Goal: Task Accomplishment & Management: Use online tool/utility

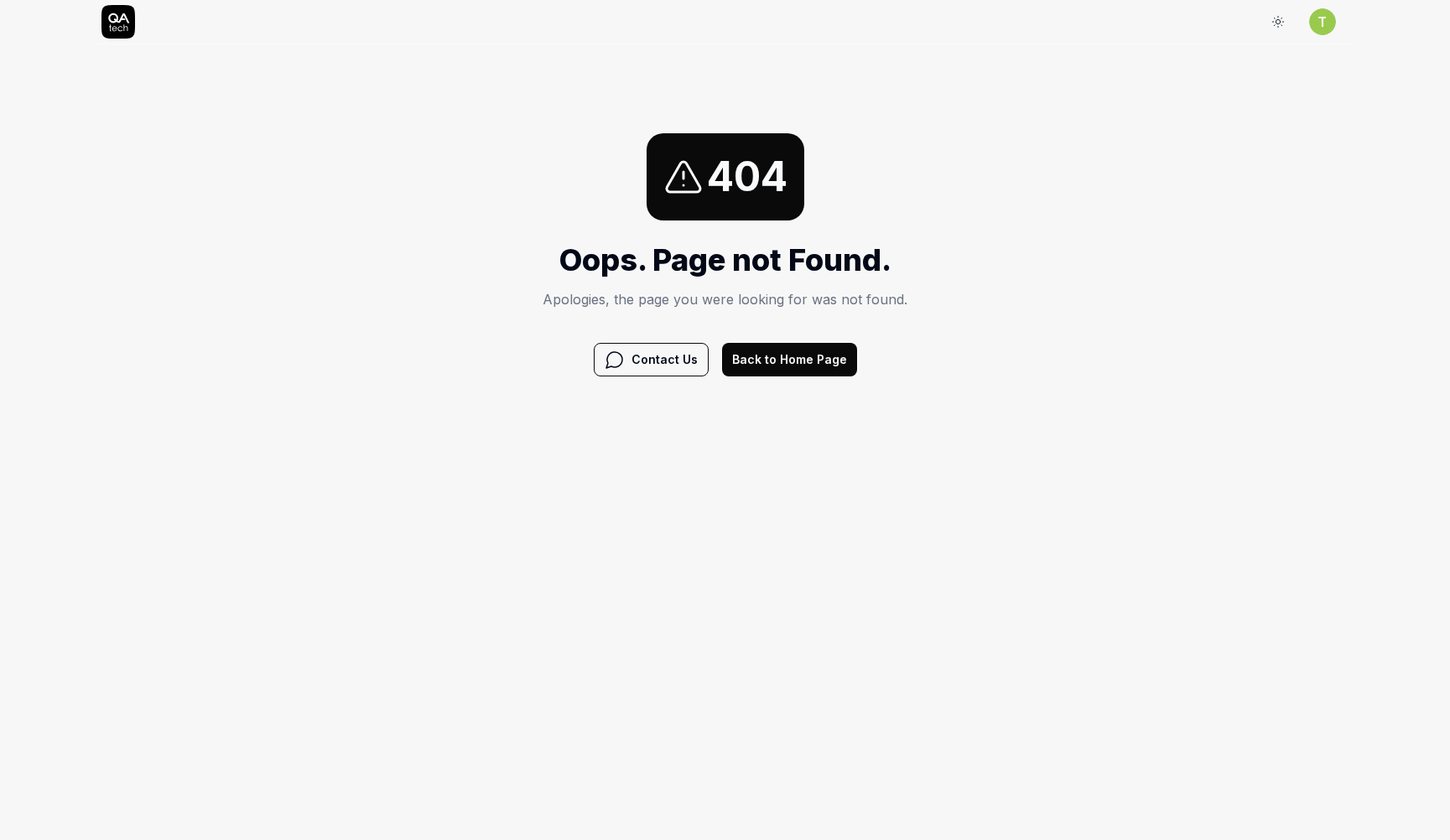
click at [674, 185] on icon at bounding box center [683, 177] width 41 height 41
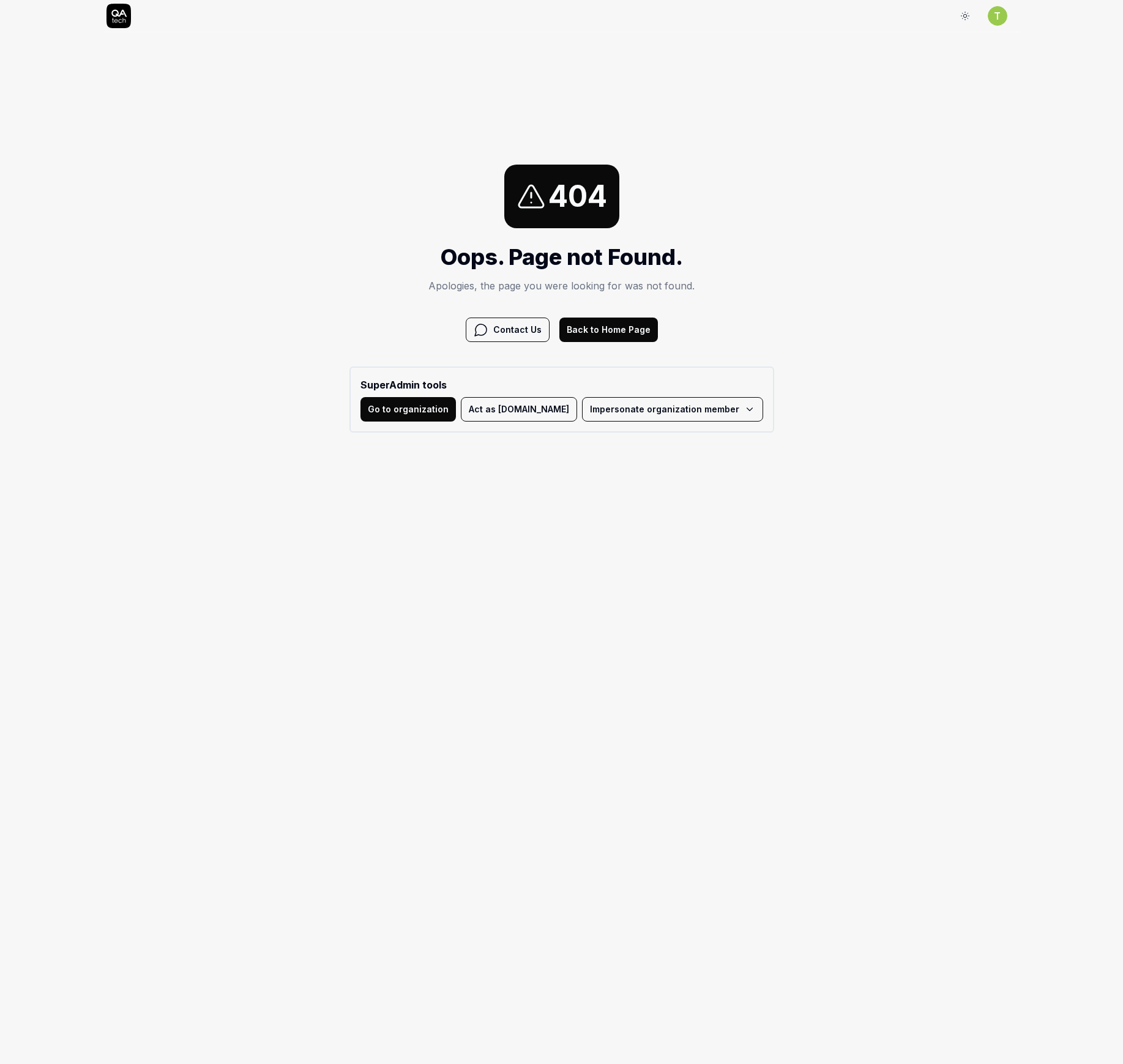
click at [647, 417] on html "Sign In T Sign In 404 Oops. Page not Found. Apologies, the page you were lookin…" at bounding box center [561, 282] width 1123 height 564
click at [665, 467] on link "(m.khmelevtsova@studytube.nl) - Member" at bounding box center [692, 464] width 274 height 27
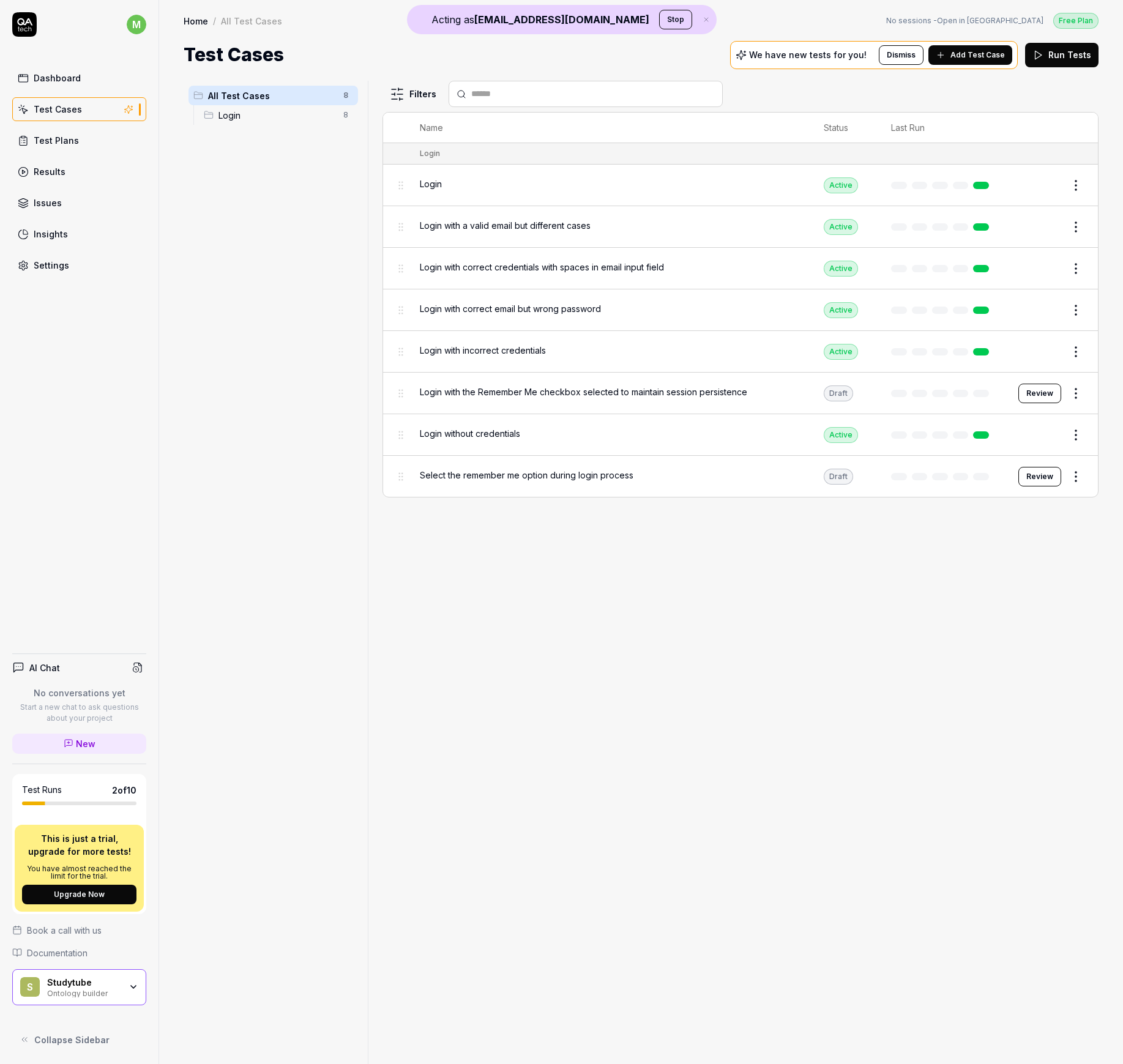
click at [89, 613] on div "Studytube" at bounding box center [84, 983] width 73 height 11
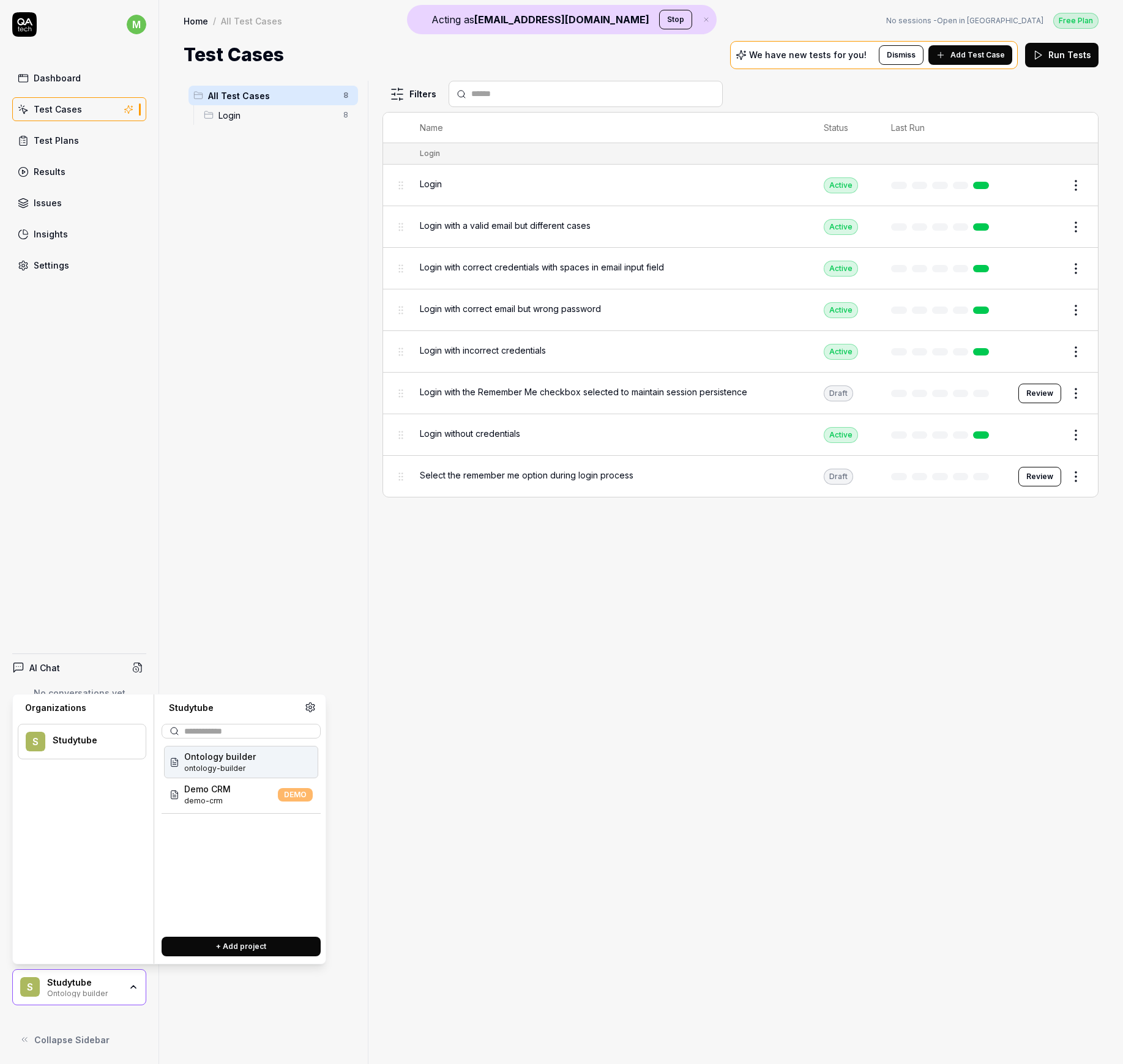
click at [654, 613] on div "Filters Name Status Last Run Login Login Active Edit Login with a valid email b…" at bounding box center [740, 572] width 716 height 983
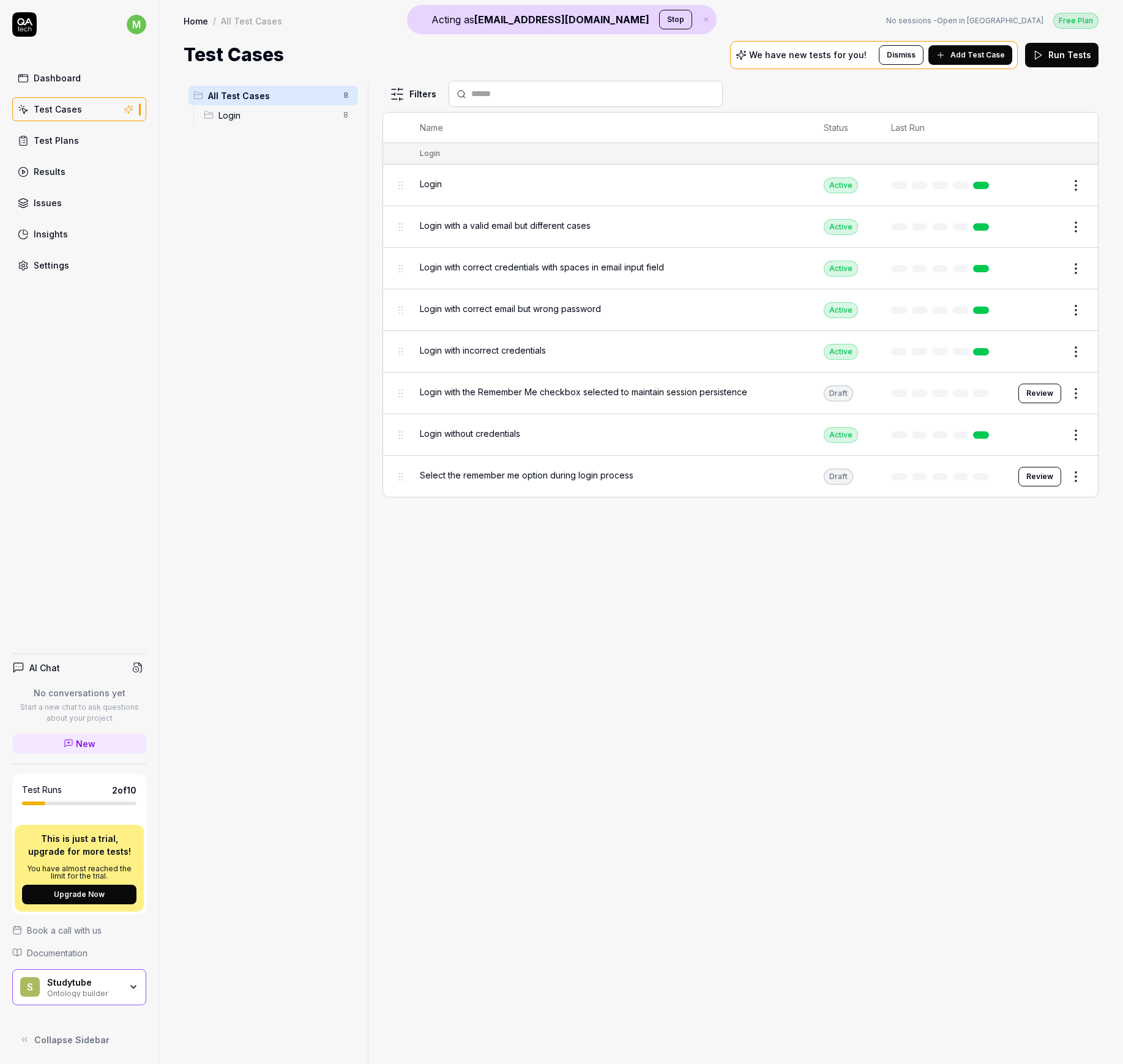
click at [436, 184] on span "Login" at bounding box center [431, 184] width 22 height 13
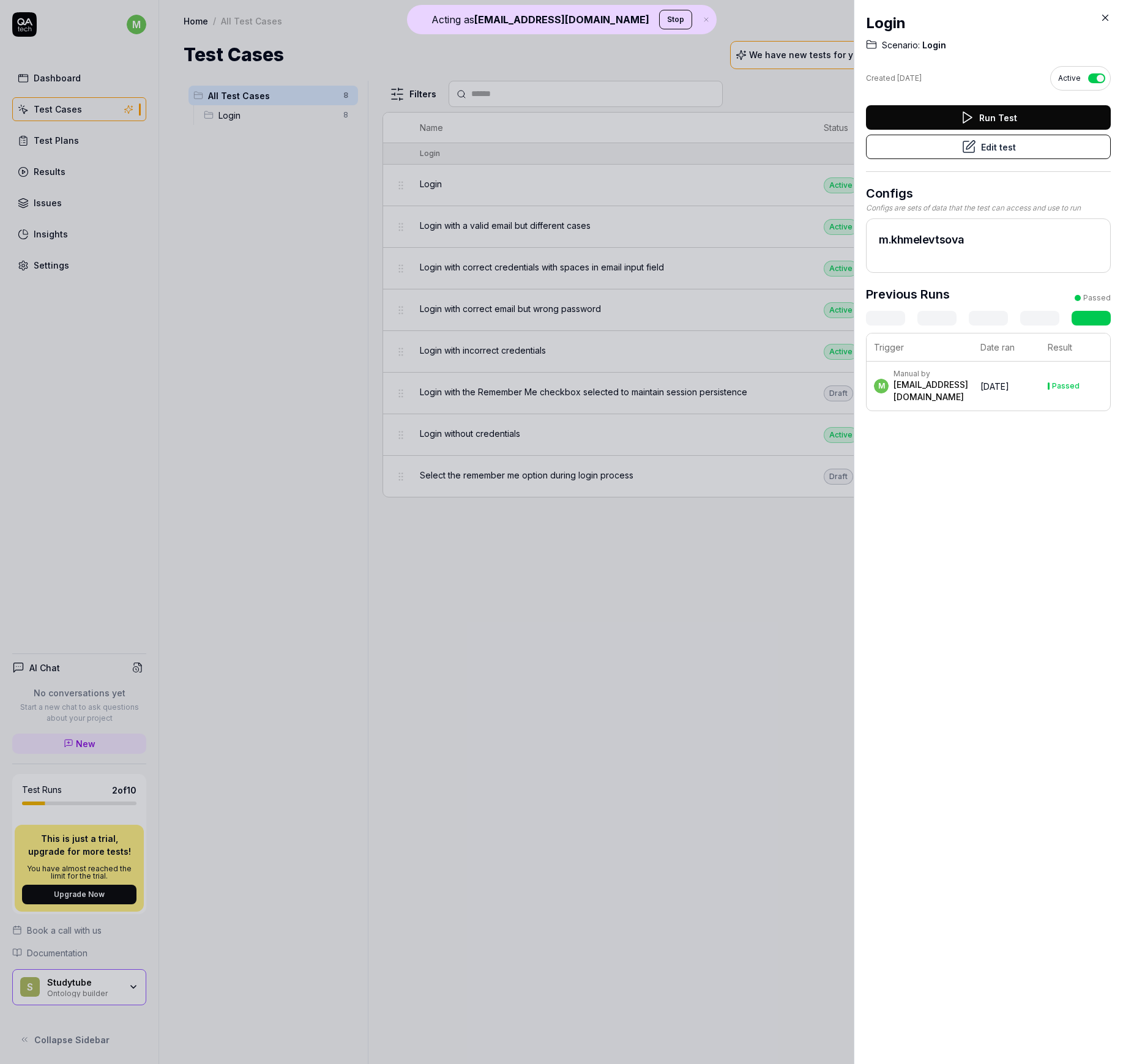
click at [1057, 316] on link at bounding box center [1091, 317] width 39 height 14
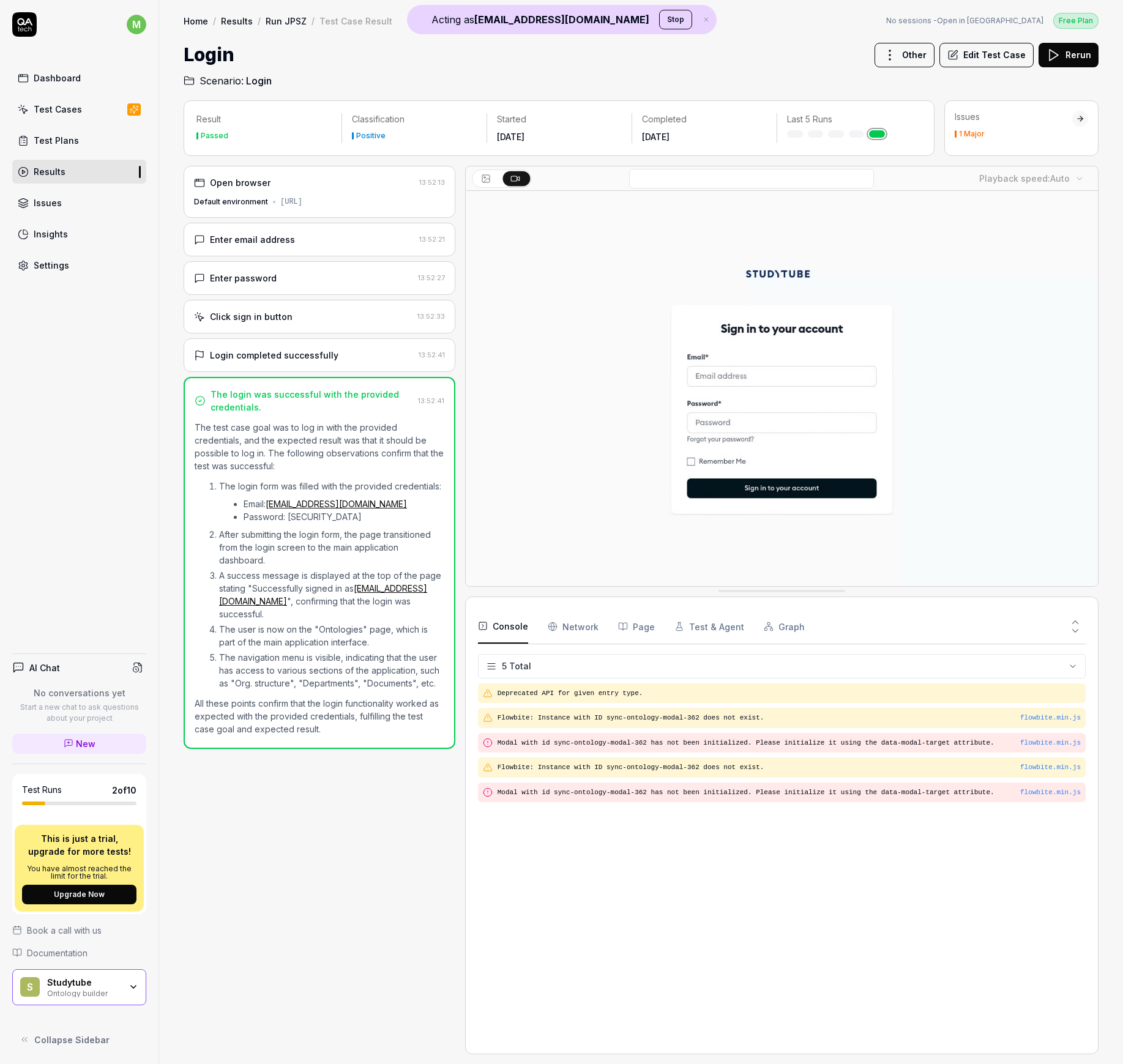
click at [350, 348] on div "Login completed successfully" at bounding box center [304, 355] width 219 height 13
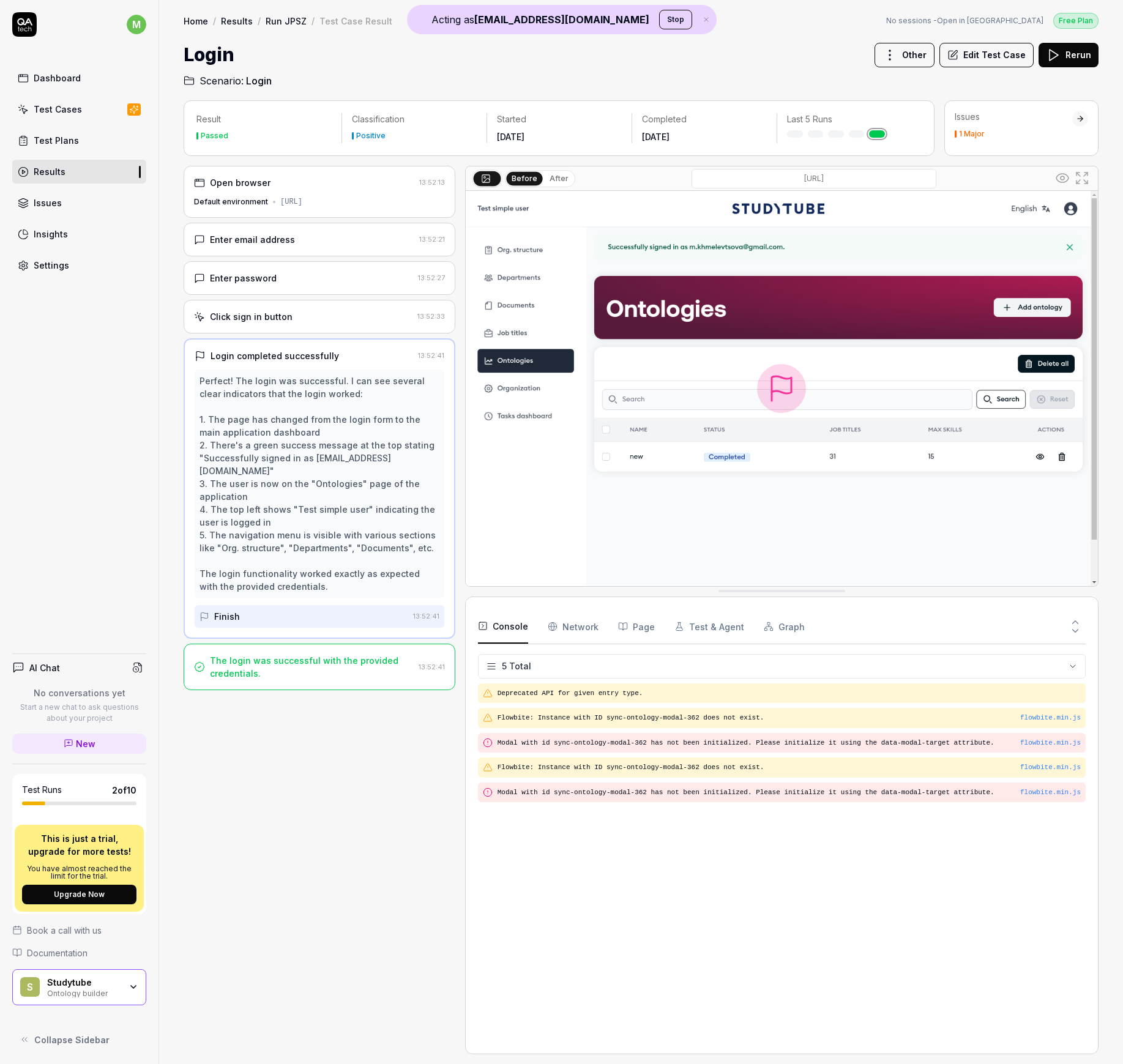
click at [93, 613] on div "Studytube" at bounding box center [84, 983] width 73 height 11
click at [269, 278] on div "Enter password" at bounding box center [243, 278] width 67 height 13
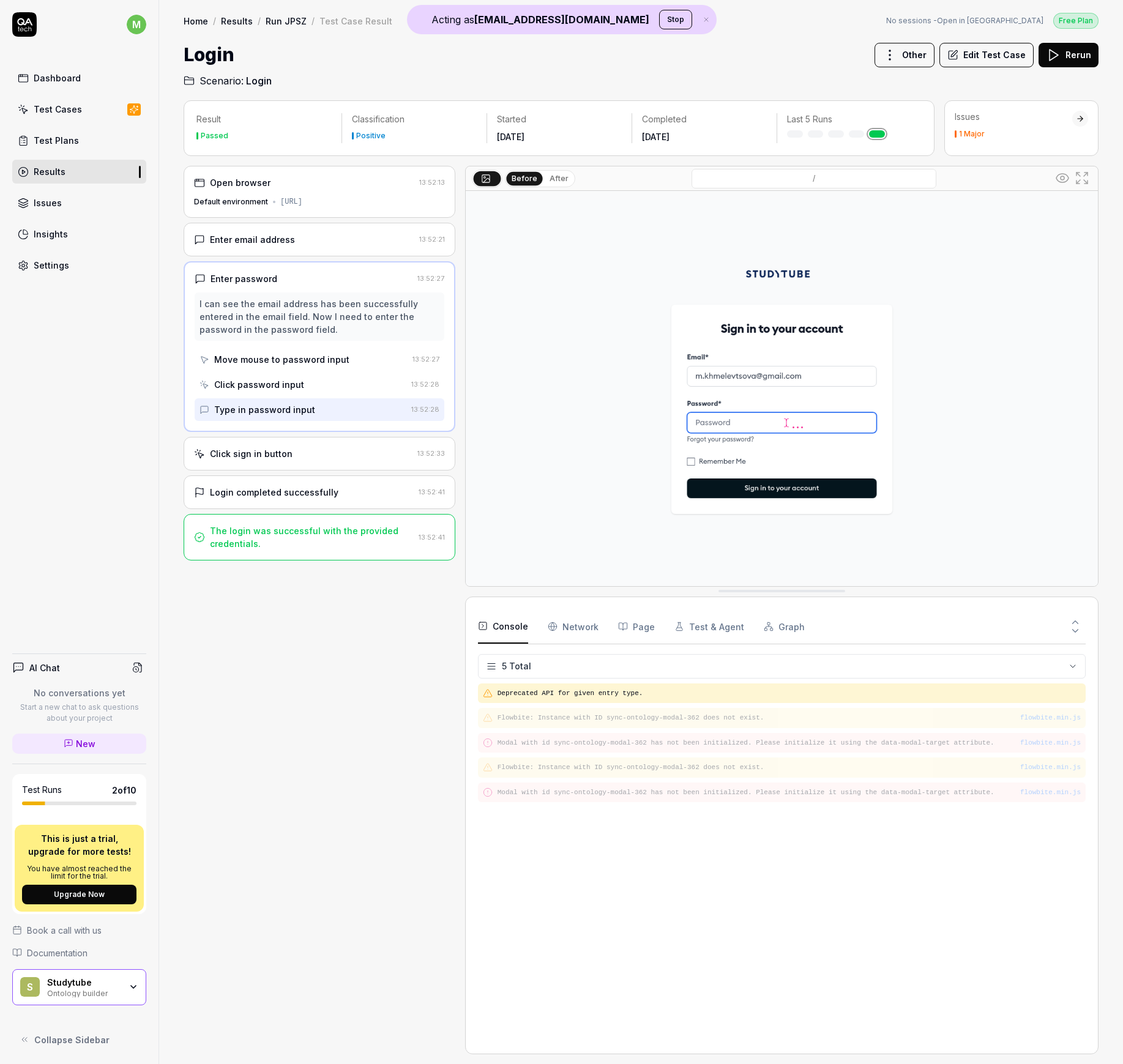
click at [296, 244] on div "Enter email address" at bounding box center [304, 239] width 220 height 13
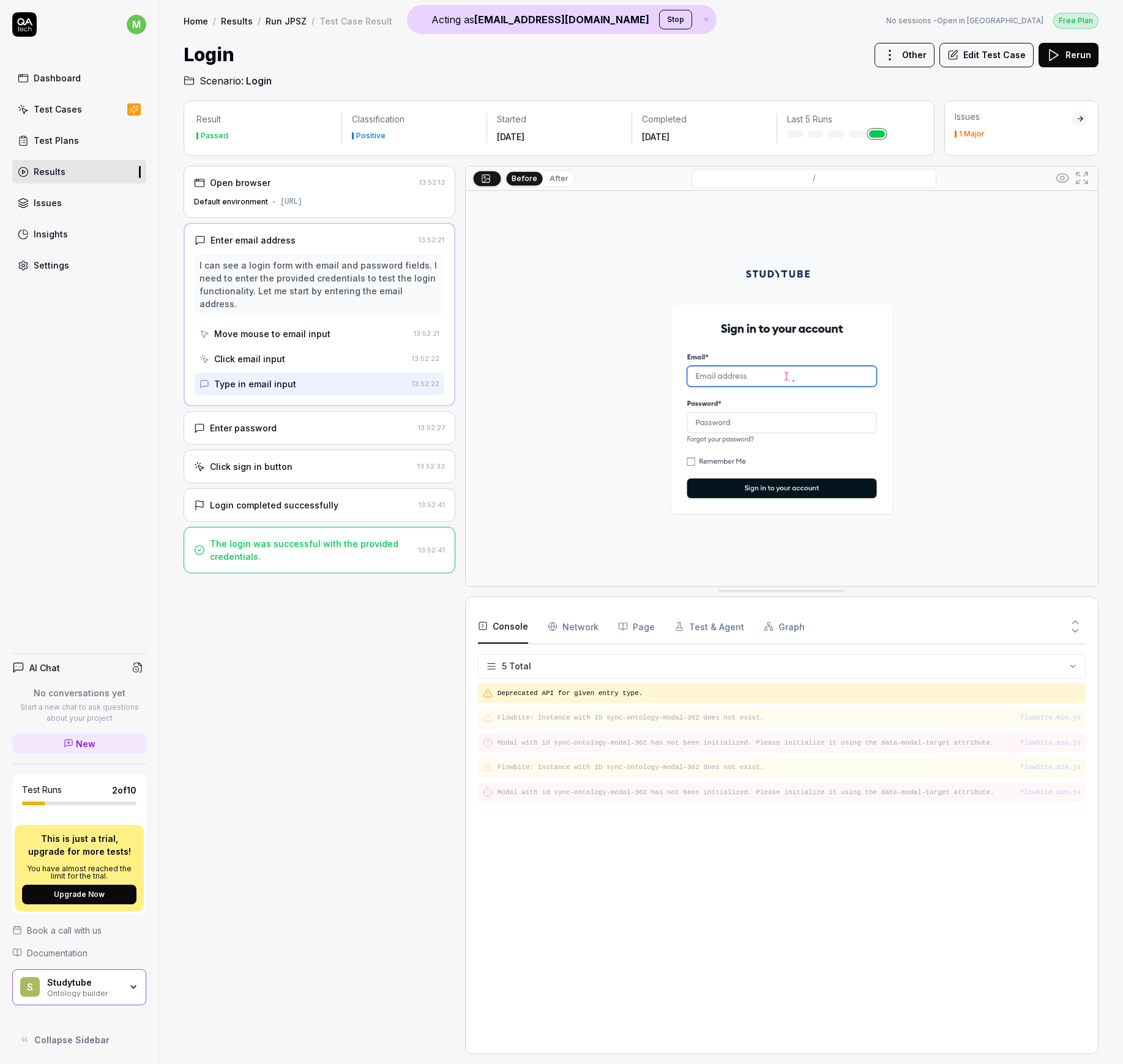
click at [302, 197] on div "[URL]" at bounding box center [291, 202] width 22 height 11
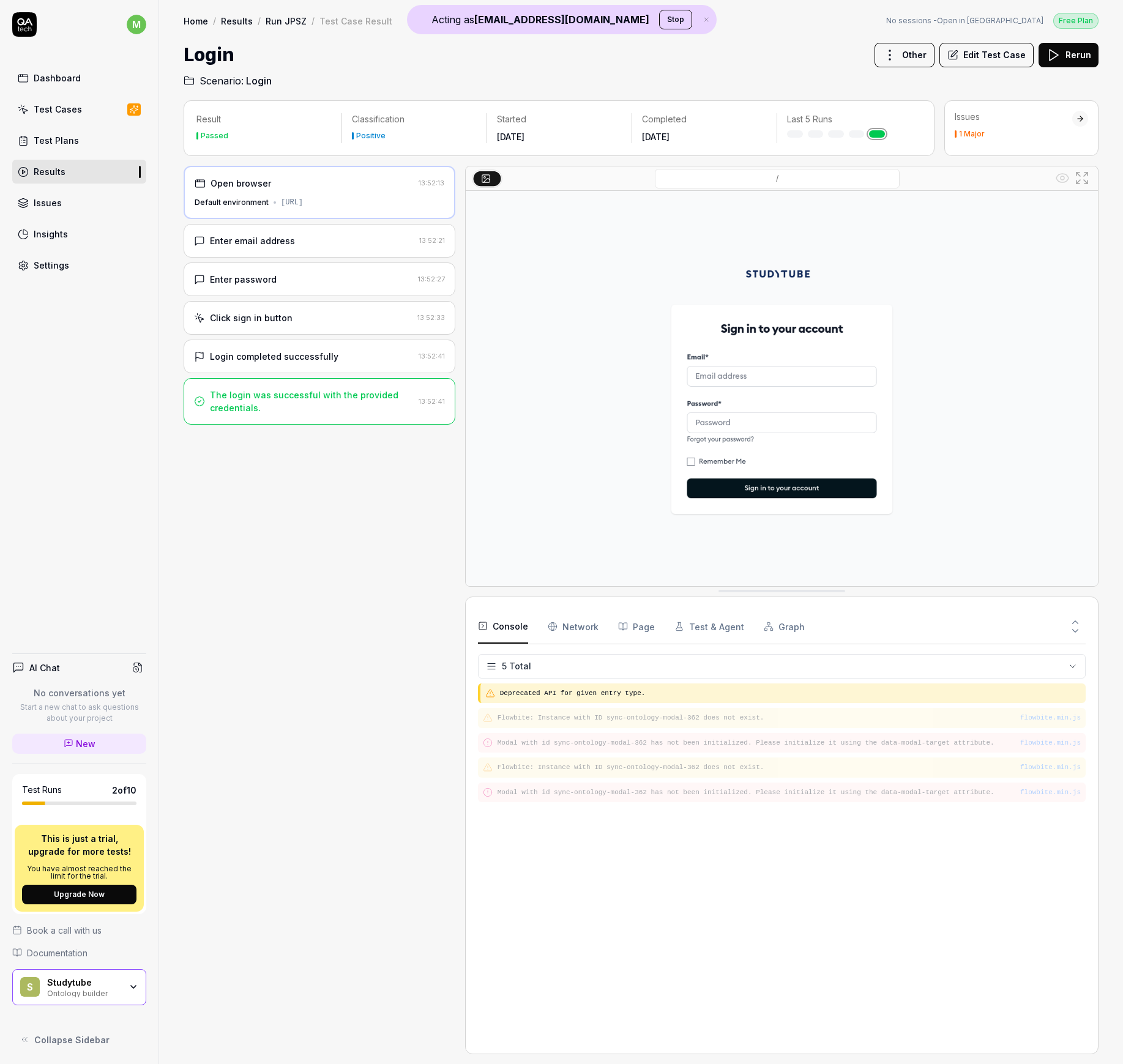
click at [299, 233] on div "Enter email address 13:52:21" at bounding box center [320, 241] width 272 height 34
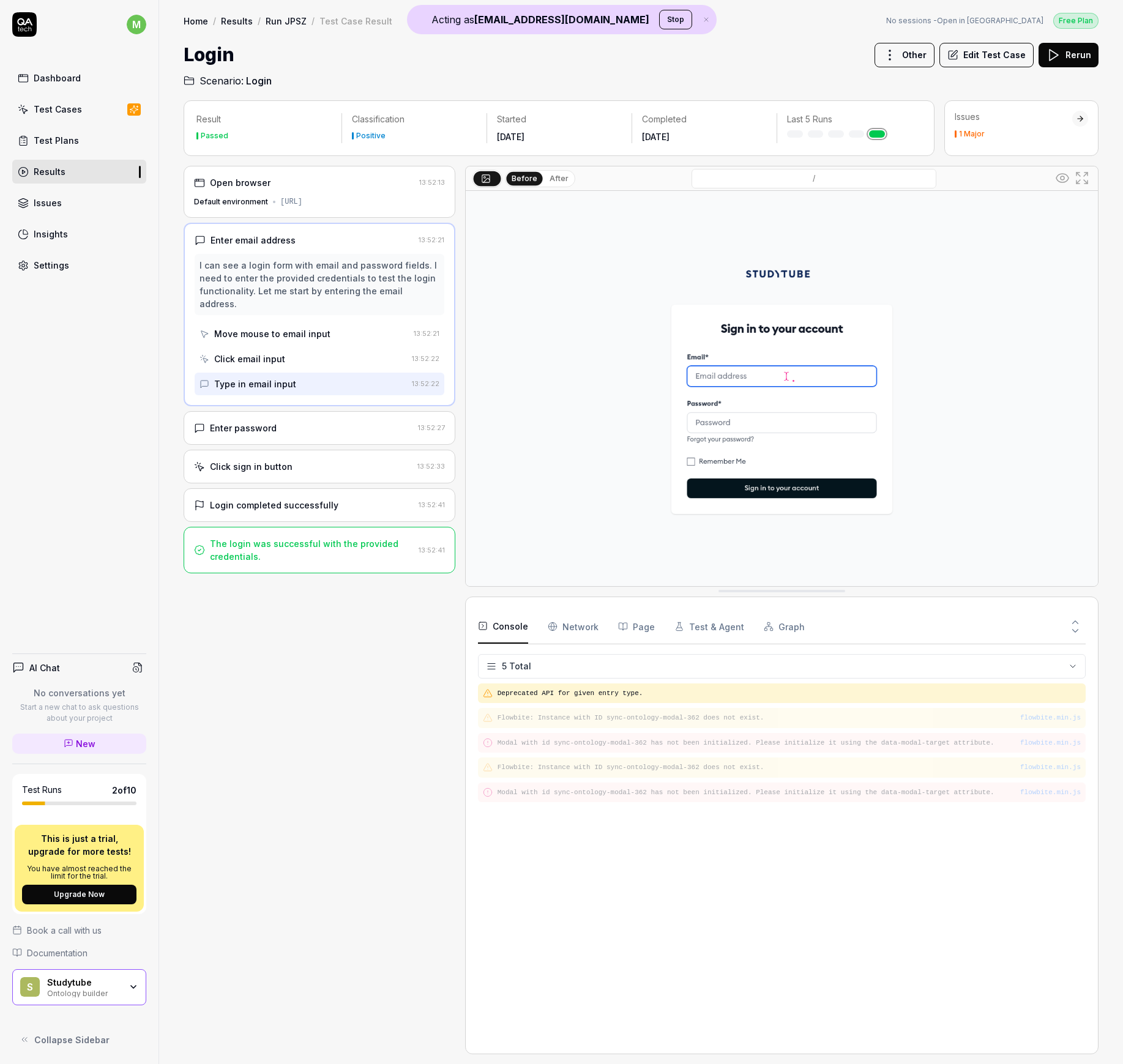
click at [320, 422] on div "Enter password" at bounding box center [303, 428] width 219 height 13
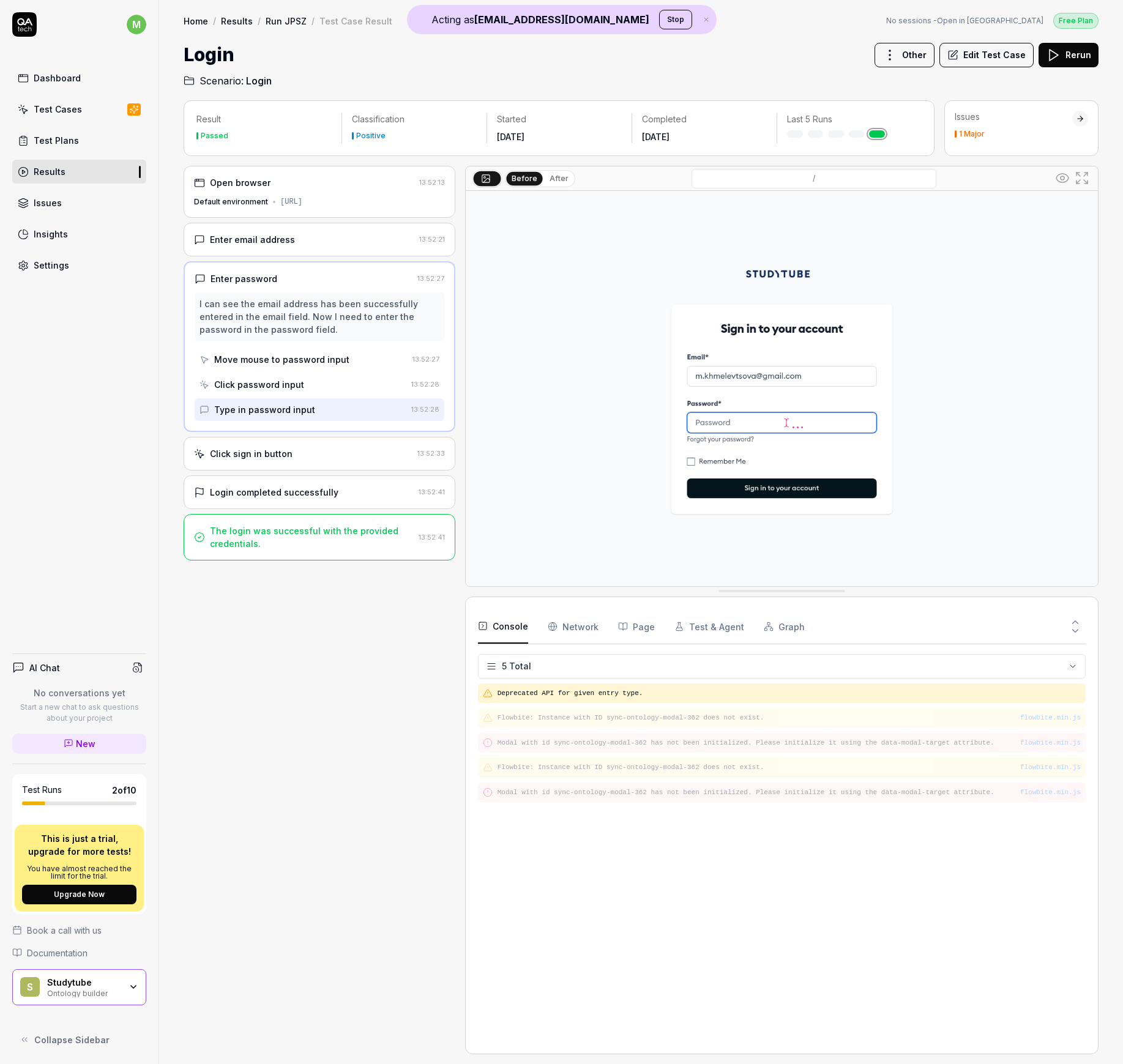
click at [293, 17] on link "Run JPSZ" at bounding box center [286, 21] width 41 height 12
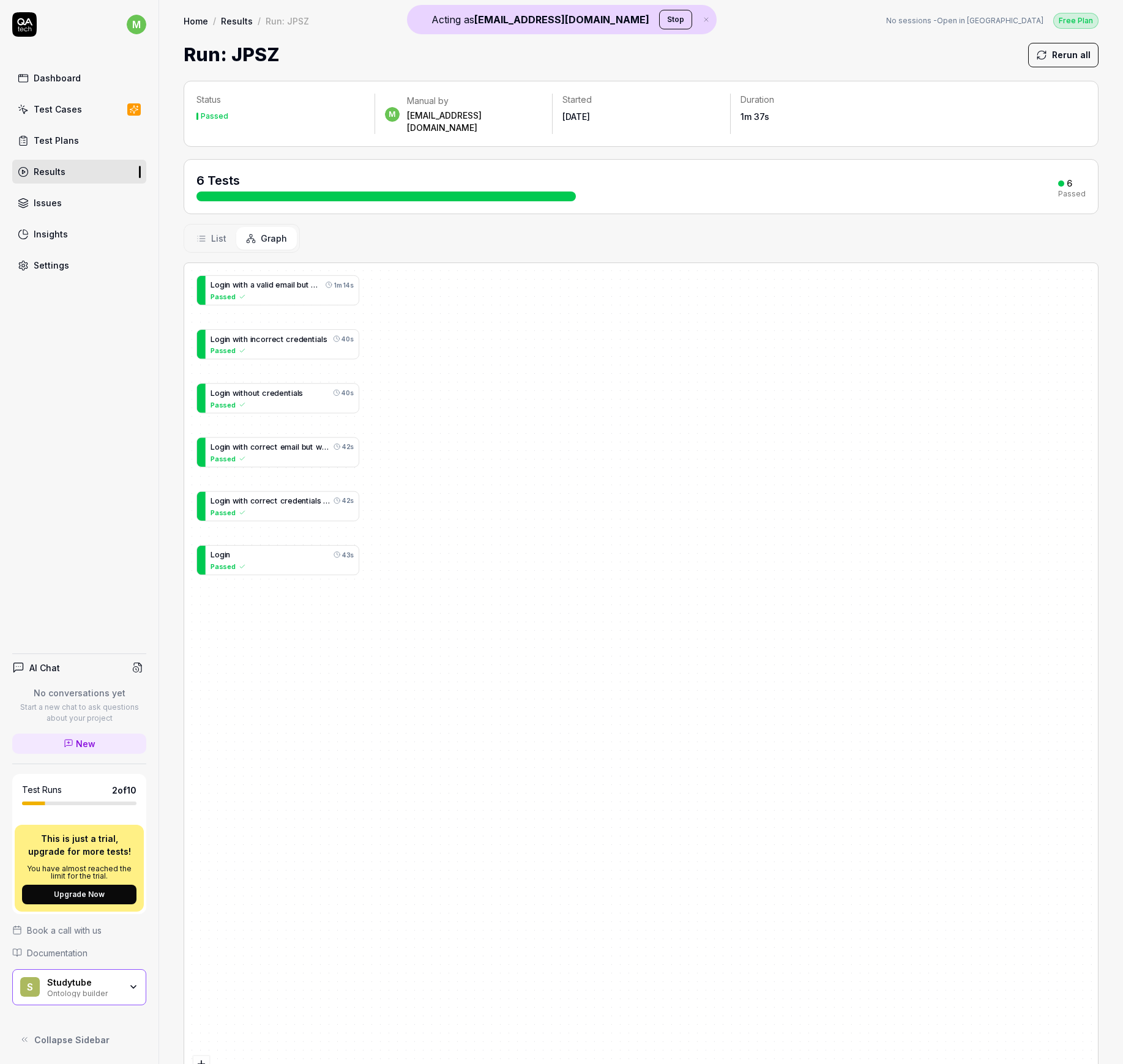
click at [232, 19] on link "Results" at bounding box center [237, 21] width 32 height 12
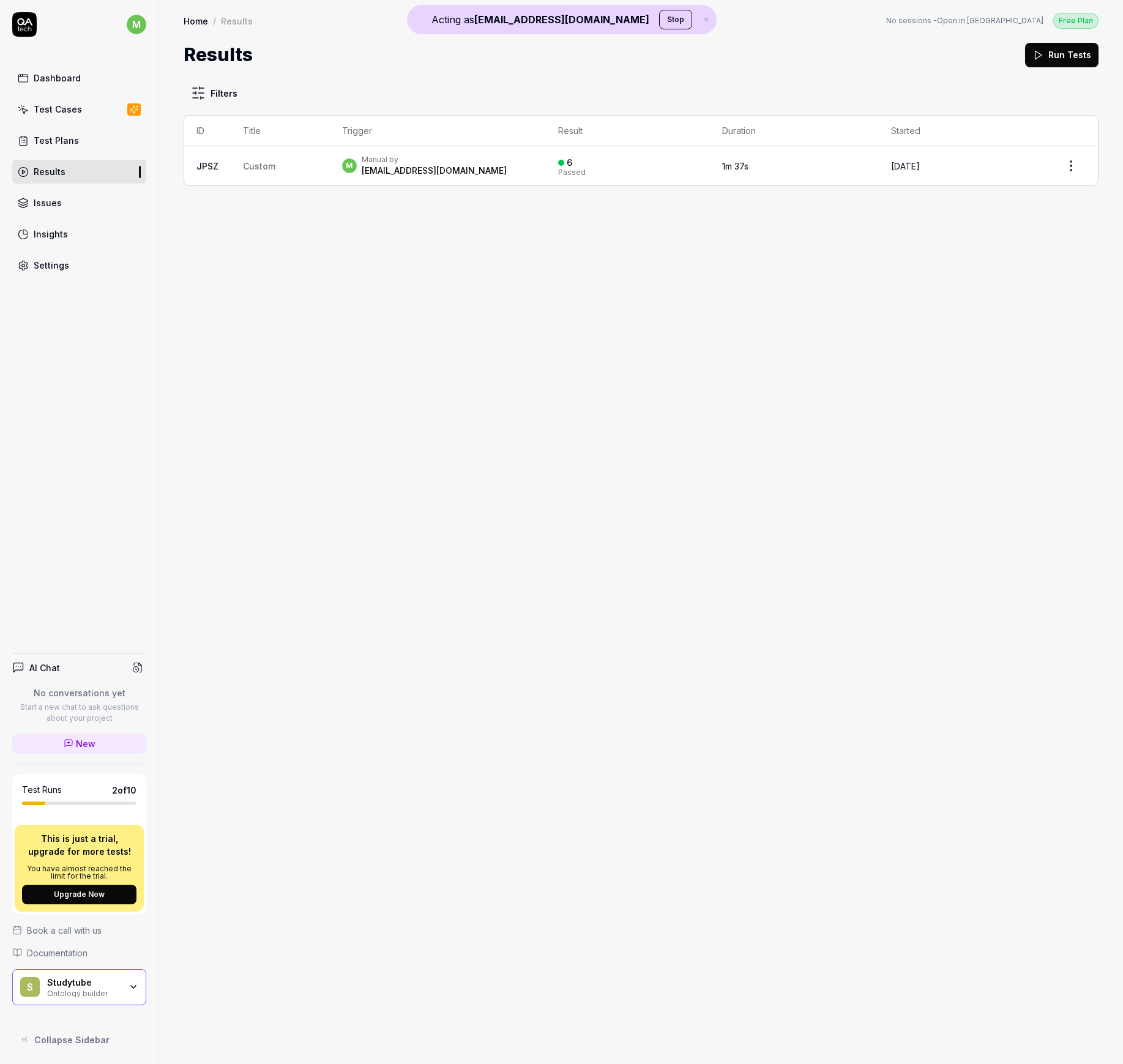
click at [79, 108] on link "Test Cases" at bounding box center [79, 109] width 134 height 24
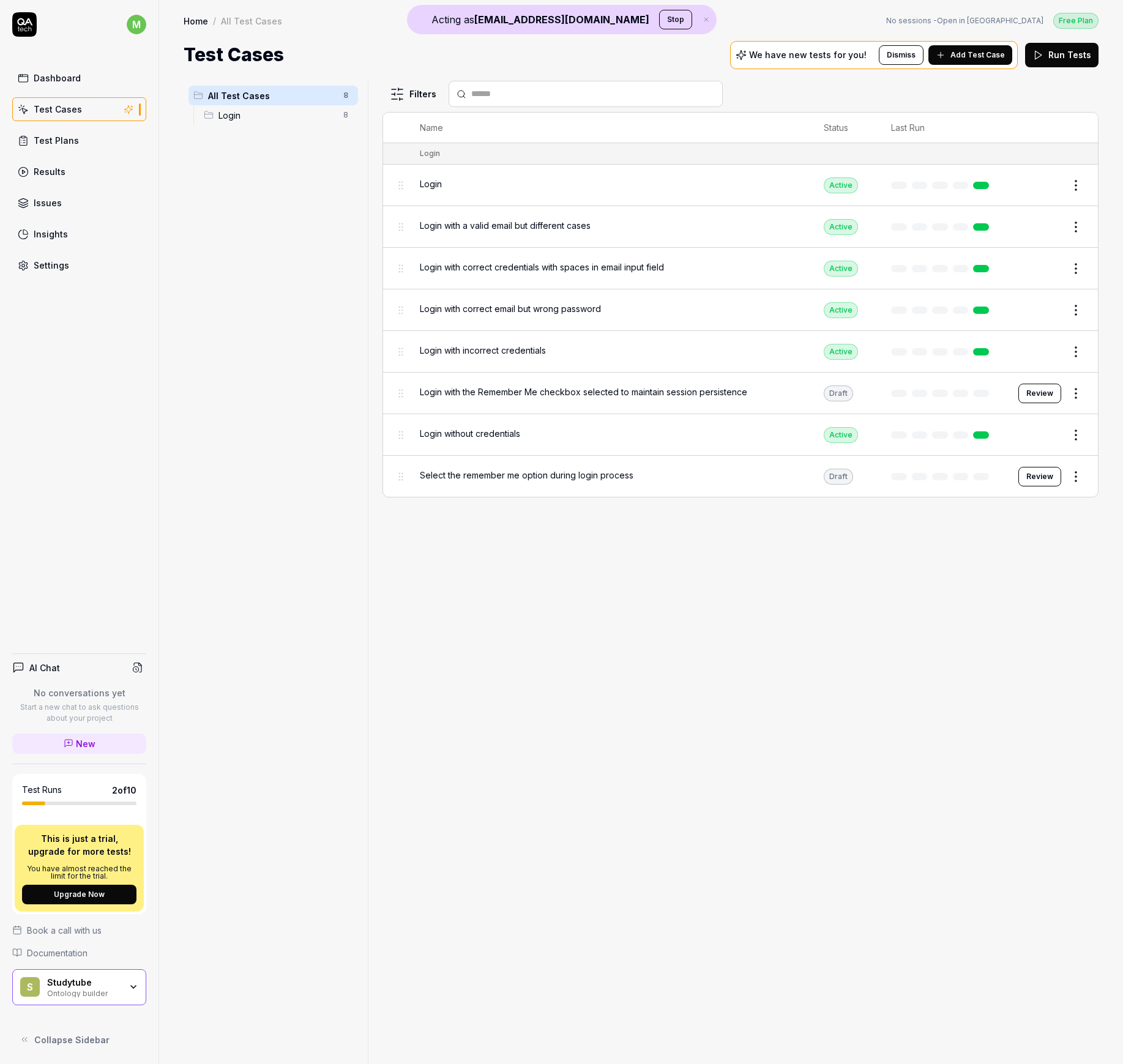
click at [614, 386] on span "Login with the Remember Me checkbox selected to maintain session persistence" at bounding box center [583, 392] width 327 height 13
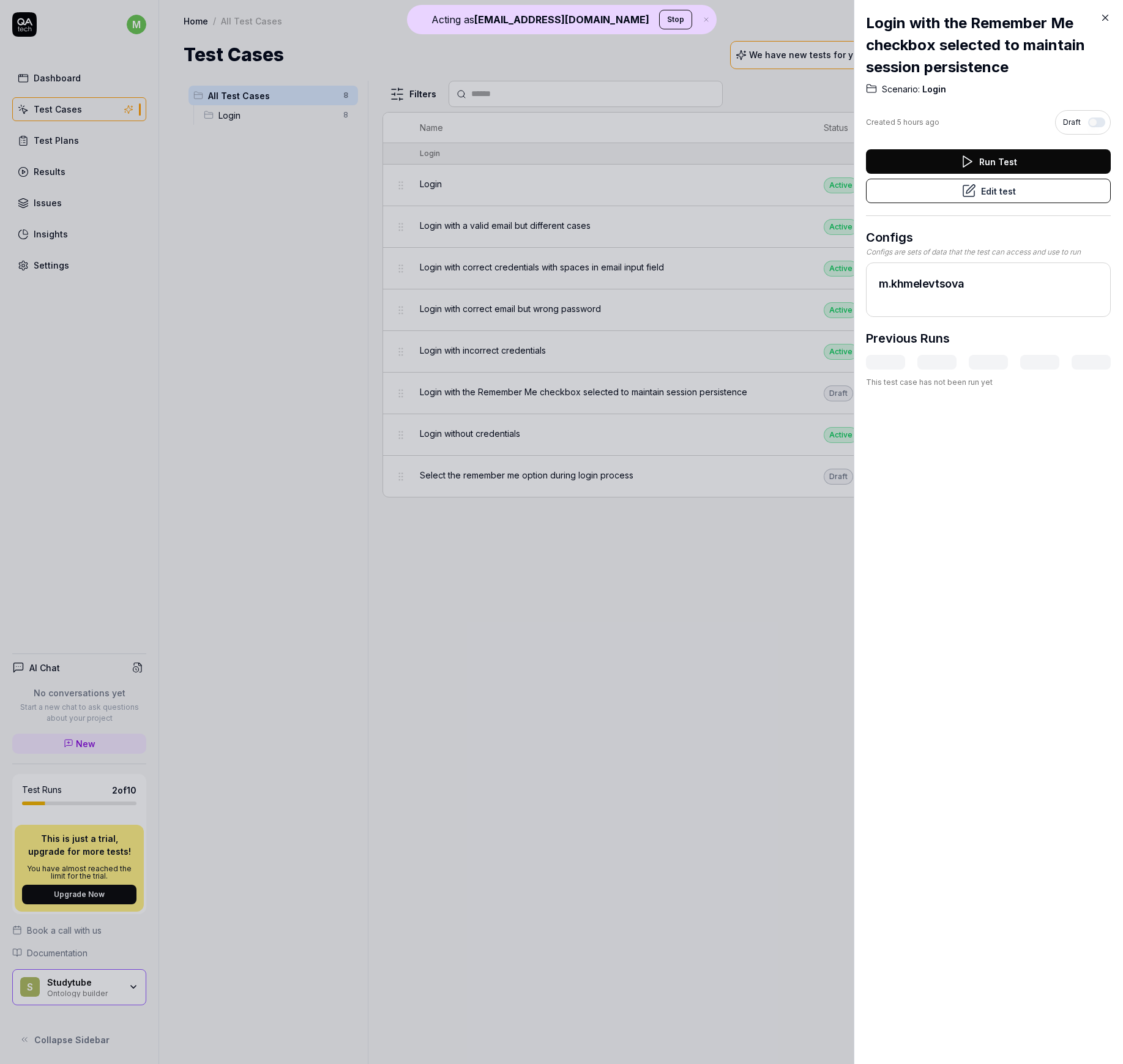
click at [723, 112] on div at bounding box center [561, 532] width 1123 height 1064
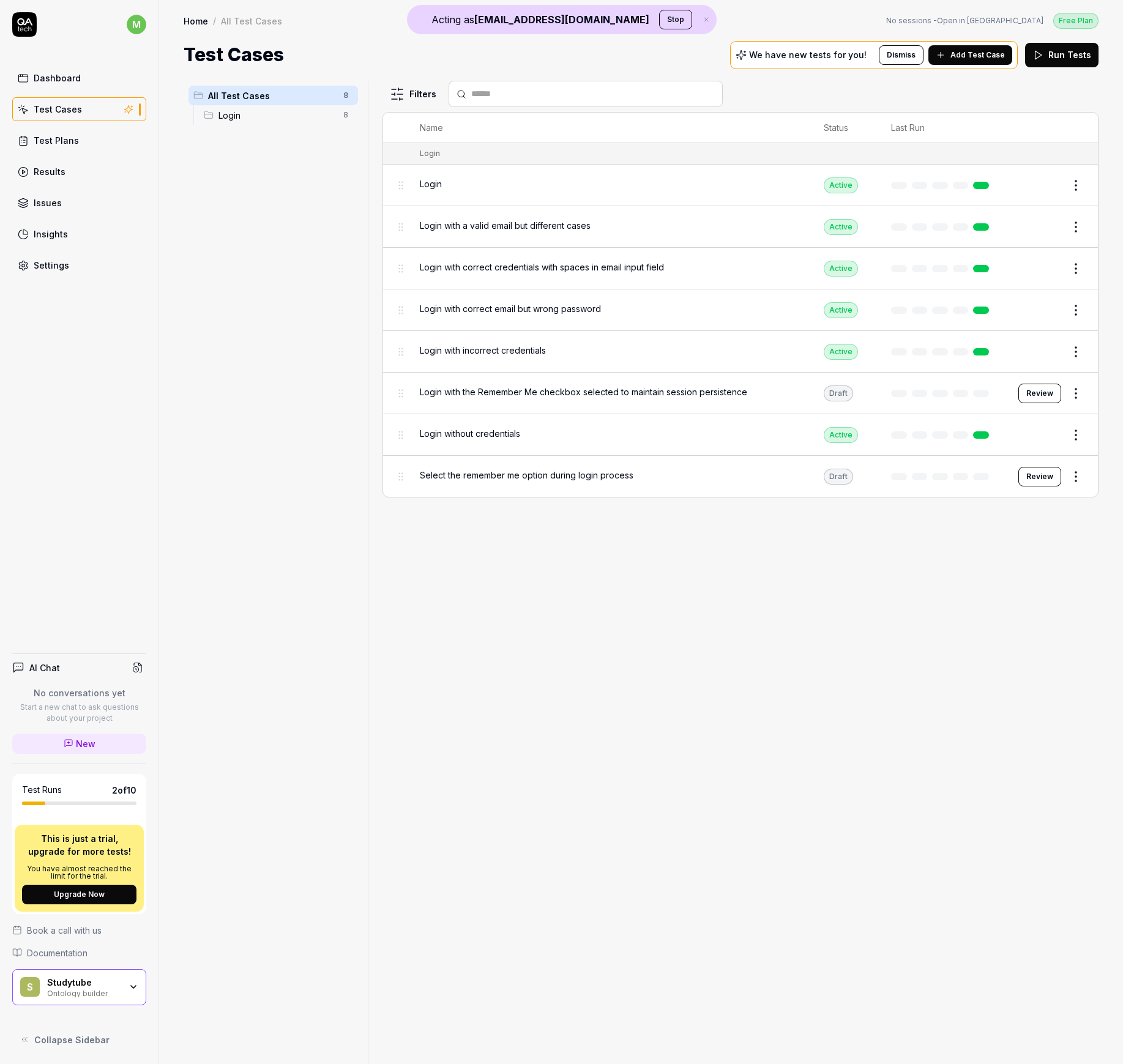
click at [1045, 389] on button "Review" at bounding box center [1039, 393] width 43 height 19
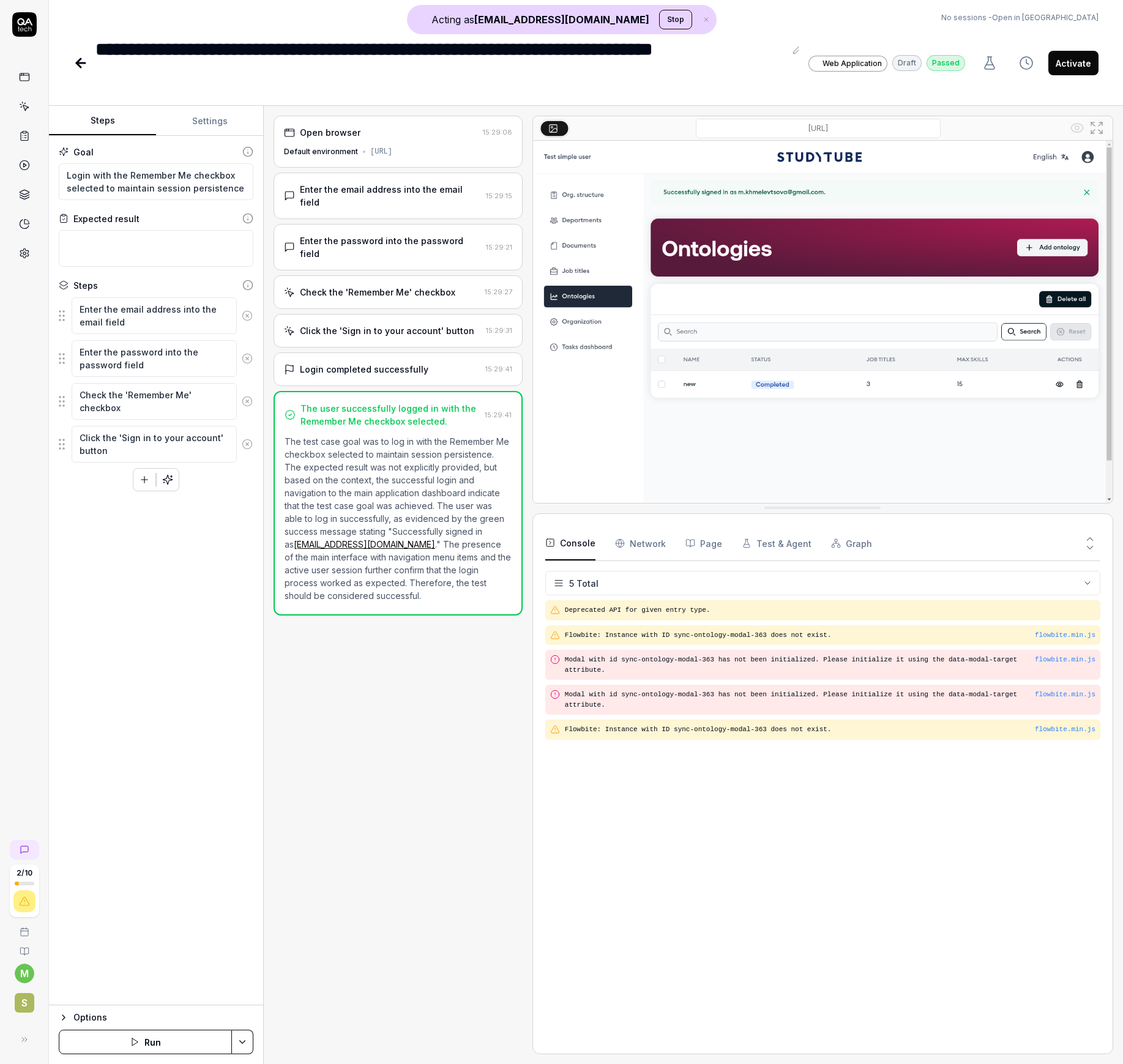
click at [386, 363] on div "Login completed successfully" at bounding box center [364, 369] width 128 height 13
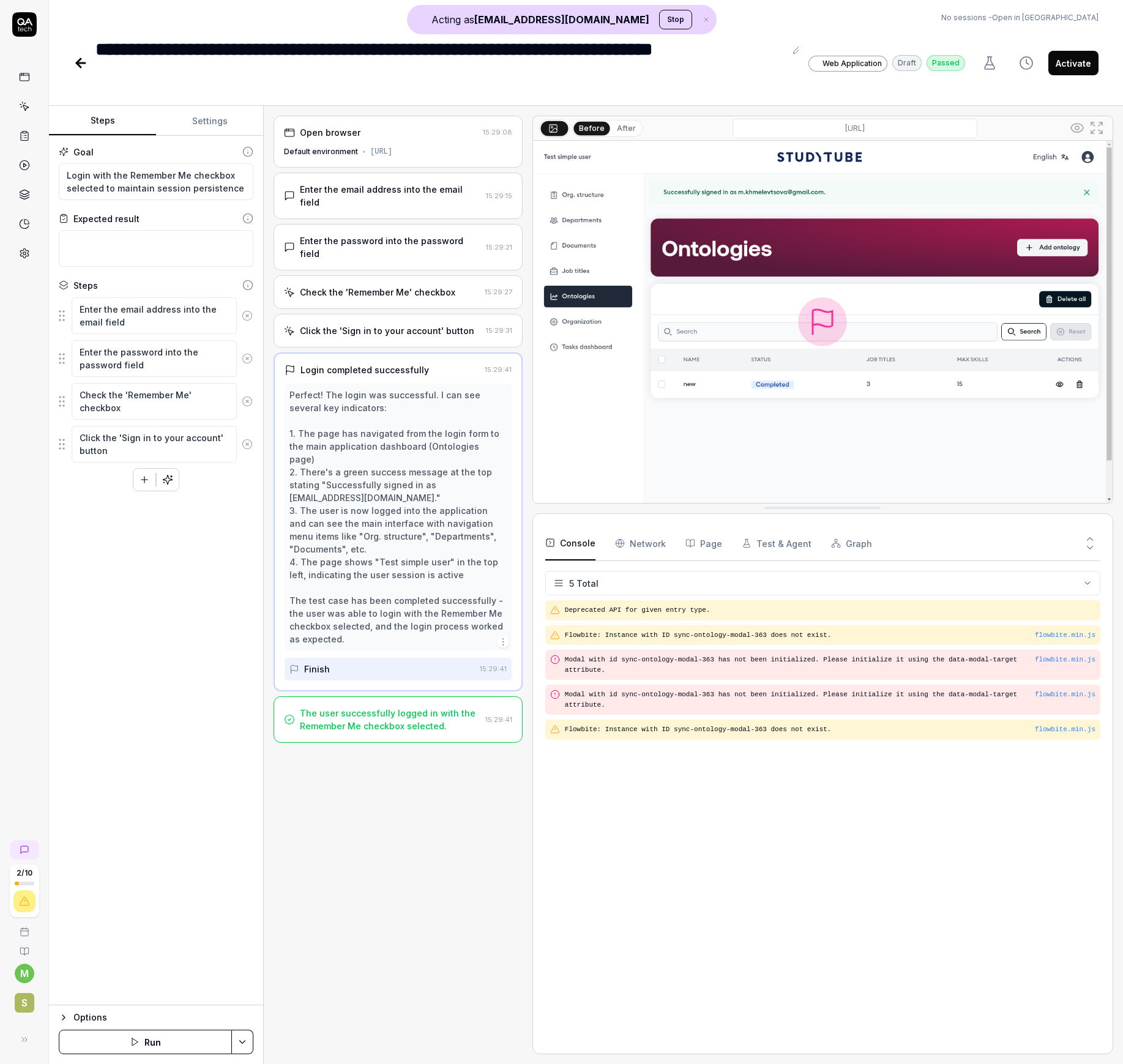
click at [424, 324] on div "Click the 'Sign in to your account' button" at bounding box center [387, 331] width 175 height 13
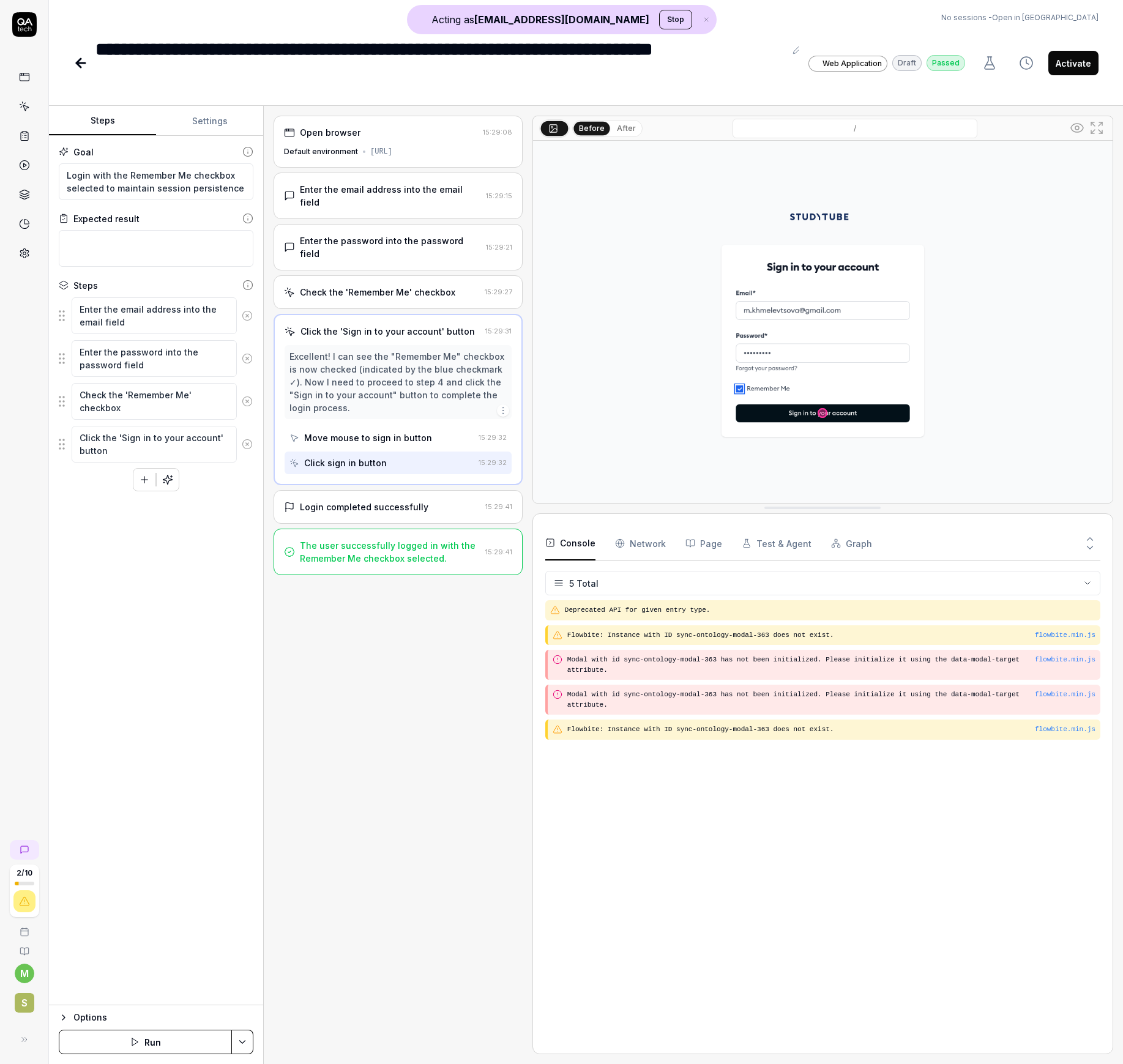
click at [215, 127] on button "Settings" at bounding box center [209, 121] width 107 height 30
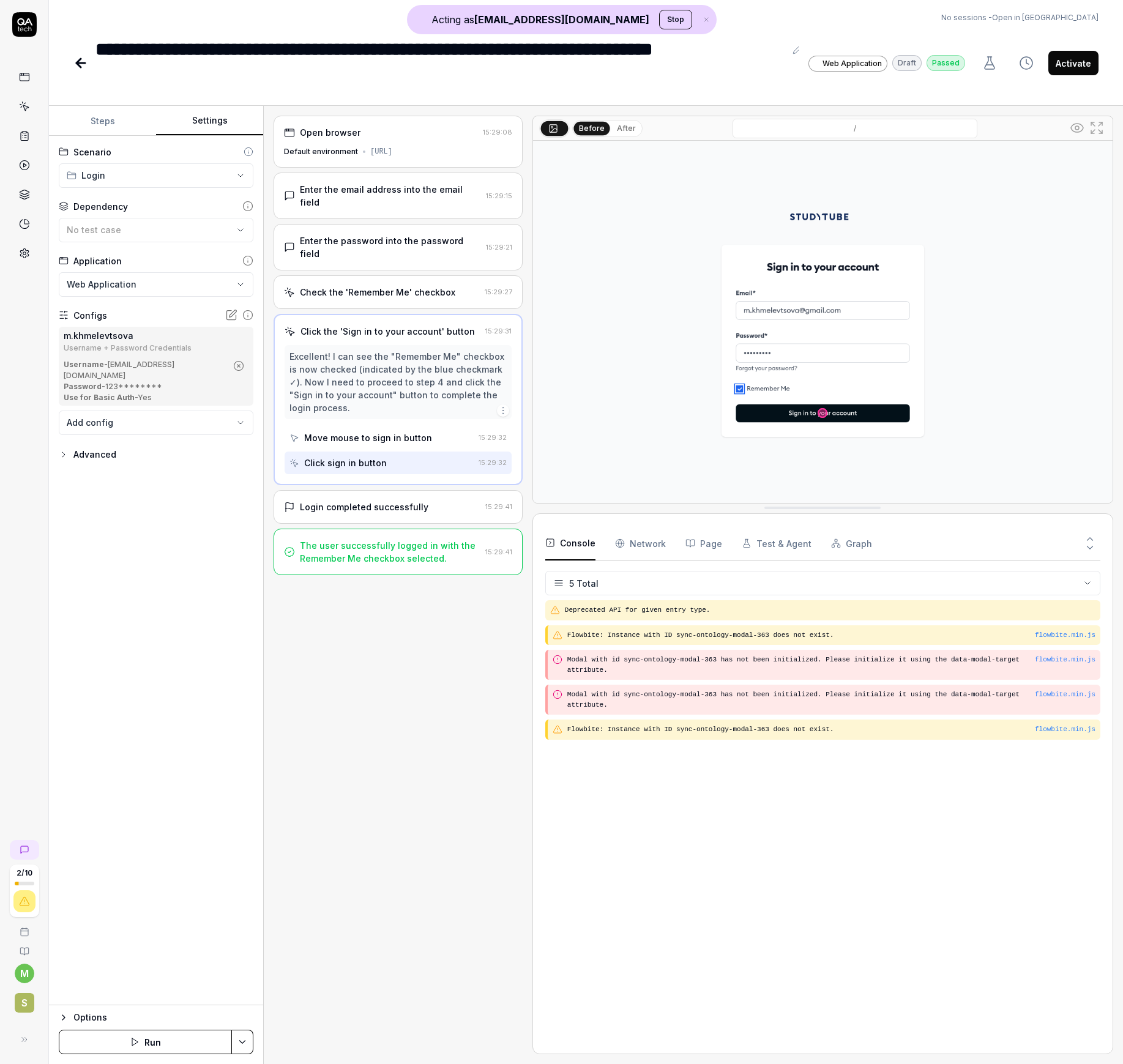
click at [110, 124] on button "Steps" at bounding box center [102, 121] width 107 height 30
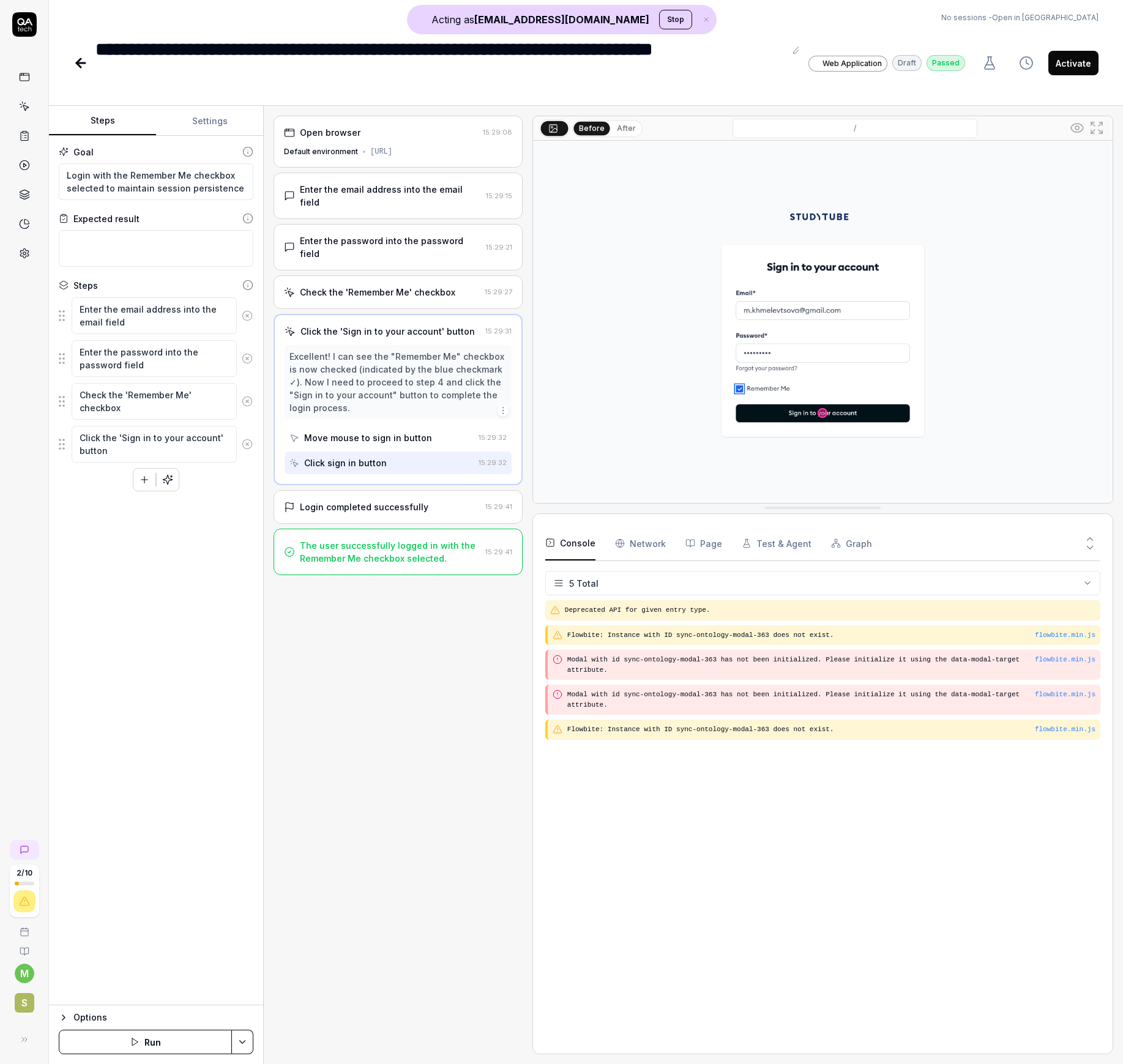
click at [84, 62] on icon at bounding box center [80, 63] width 14 height 14
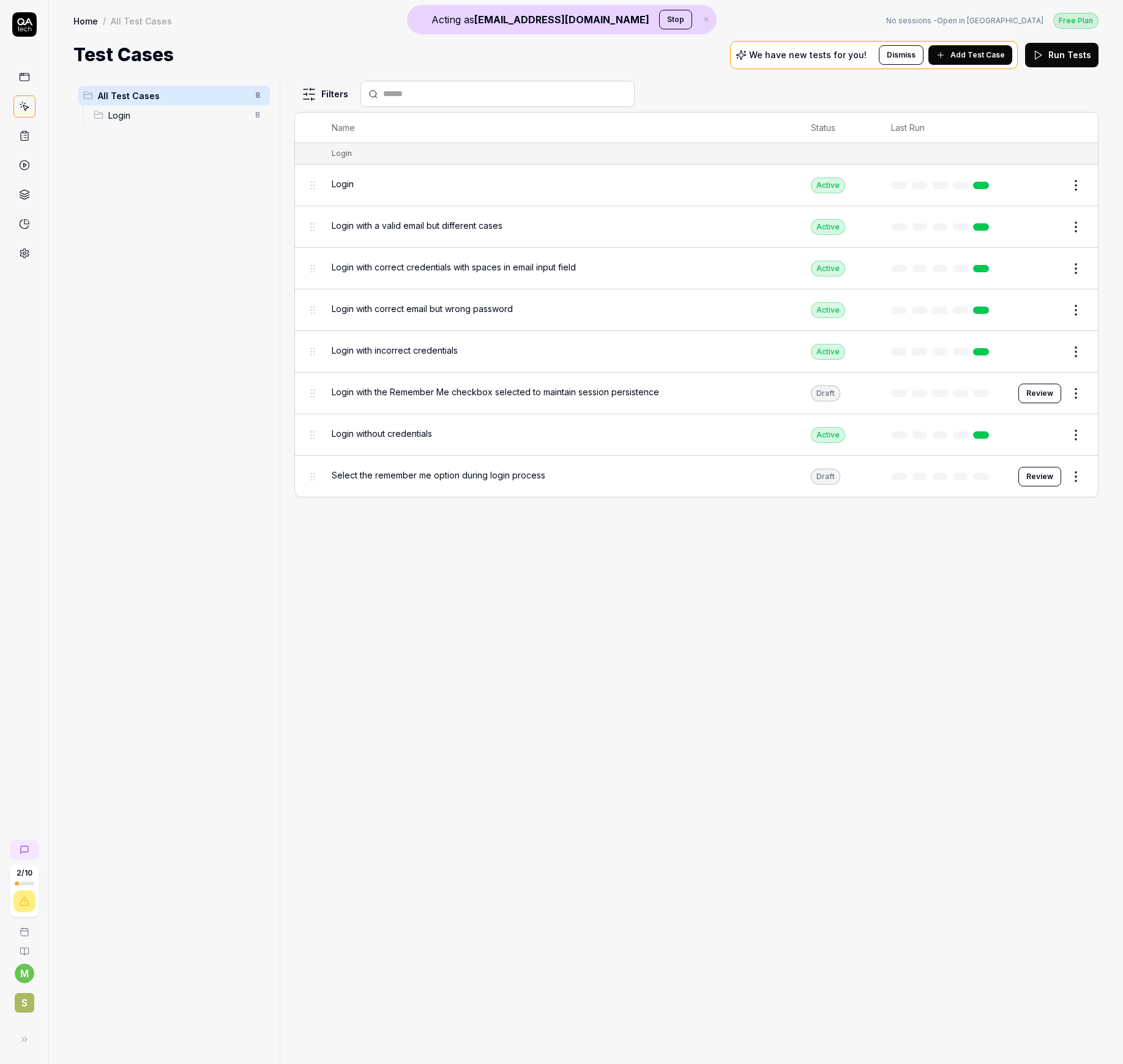
click at [974, 55] on span "Add Test Case" at bounding box center [977, 55] width 55 height 11
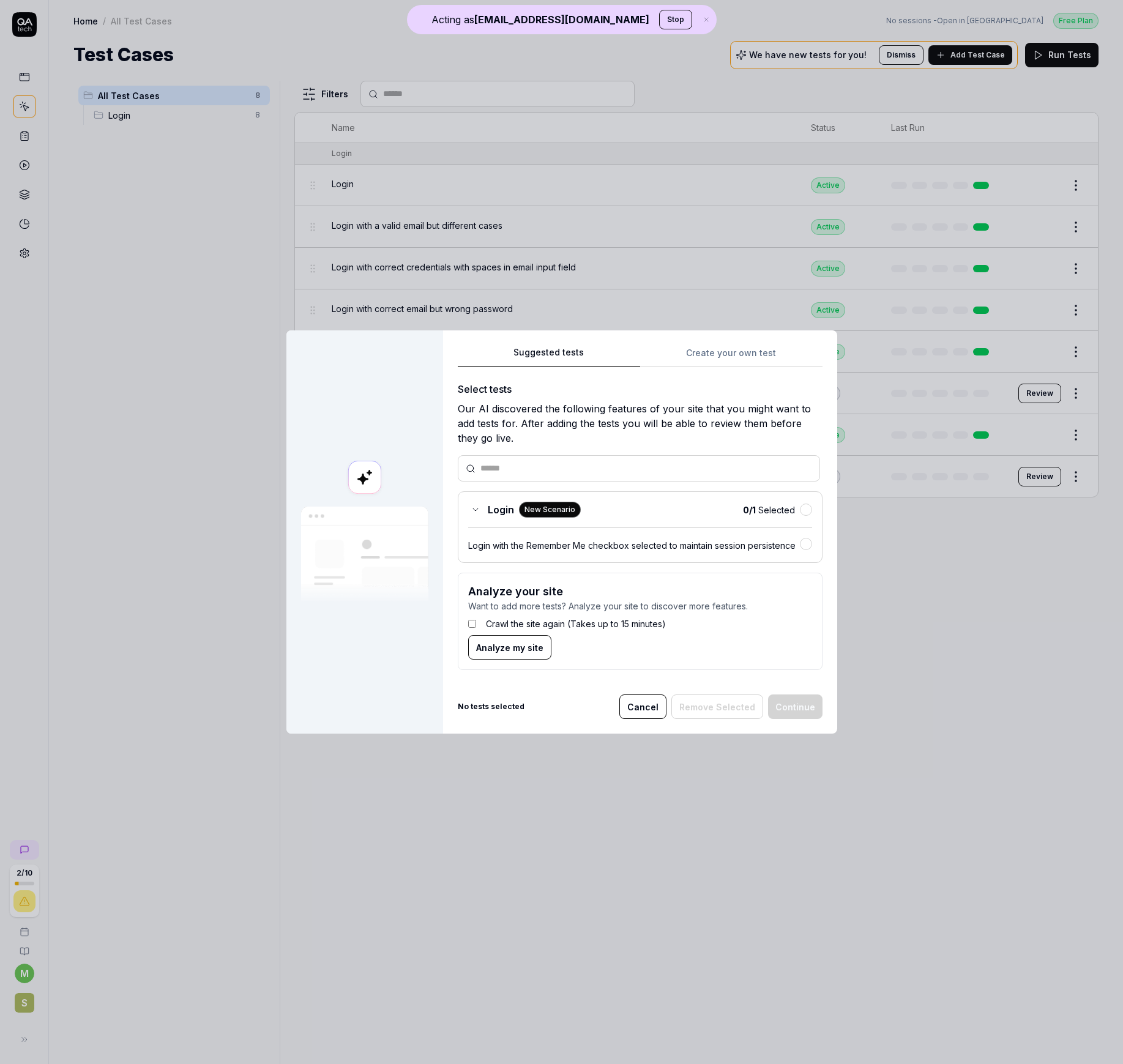
click at [713, 343] on div "Suggested tests Create your own test Select tests Our AI discovered the followi…" at bounding box center [640, 532] width 394 height 404
click at [690, 355] on div "Suggested tests Create your own test Select tests Our AI discovered the followi…" at bounding box center [640, 513] width 364 height 335
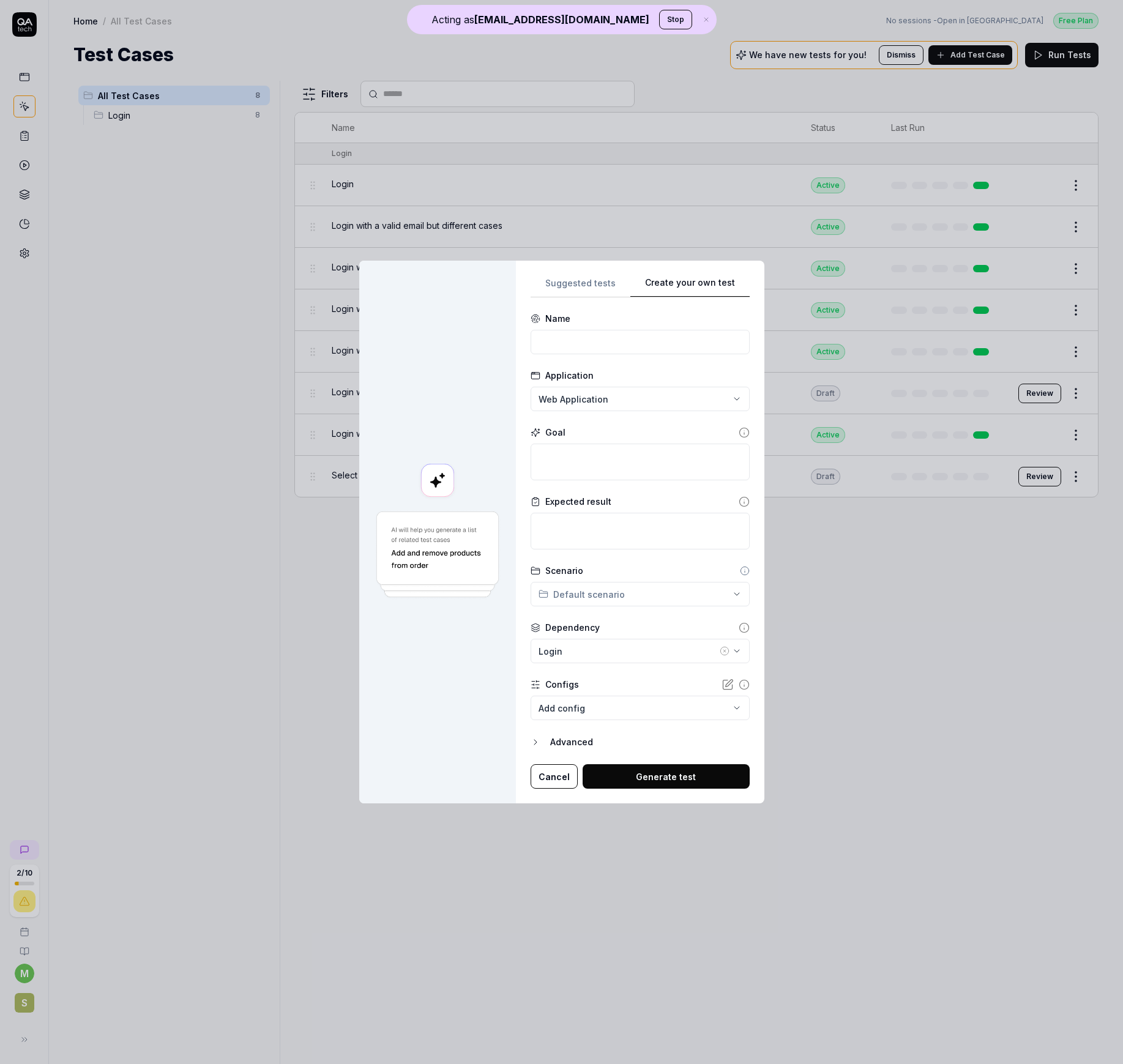
click at [581, 286] on div "**********" at bounding box center [561, 532] width 1123 height 1064
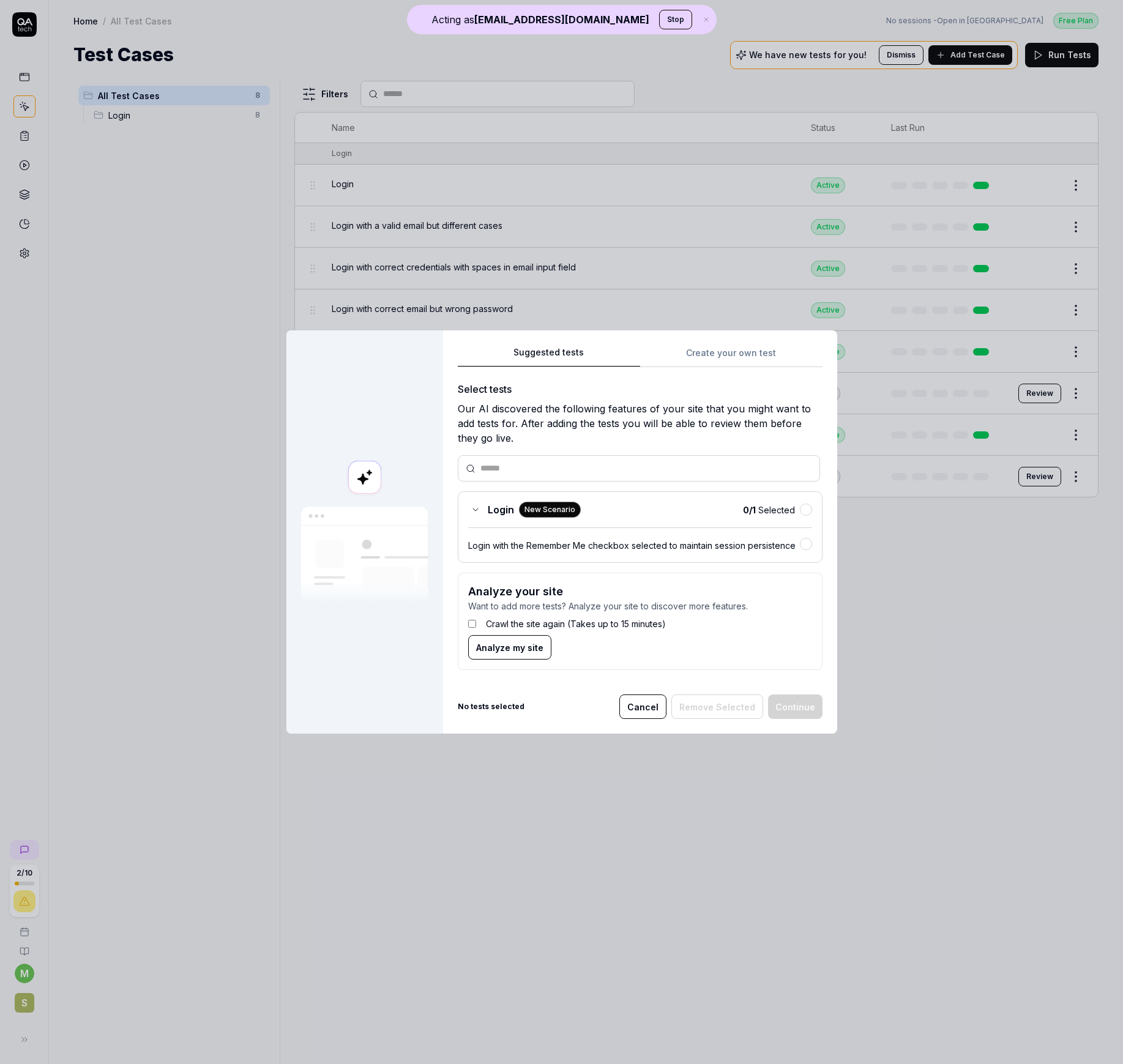
click at [649, 613] on button "Cancel" at bounding box center [643, 706] width 47 height 24
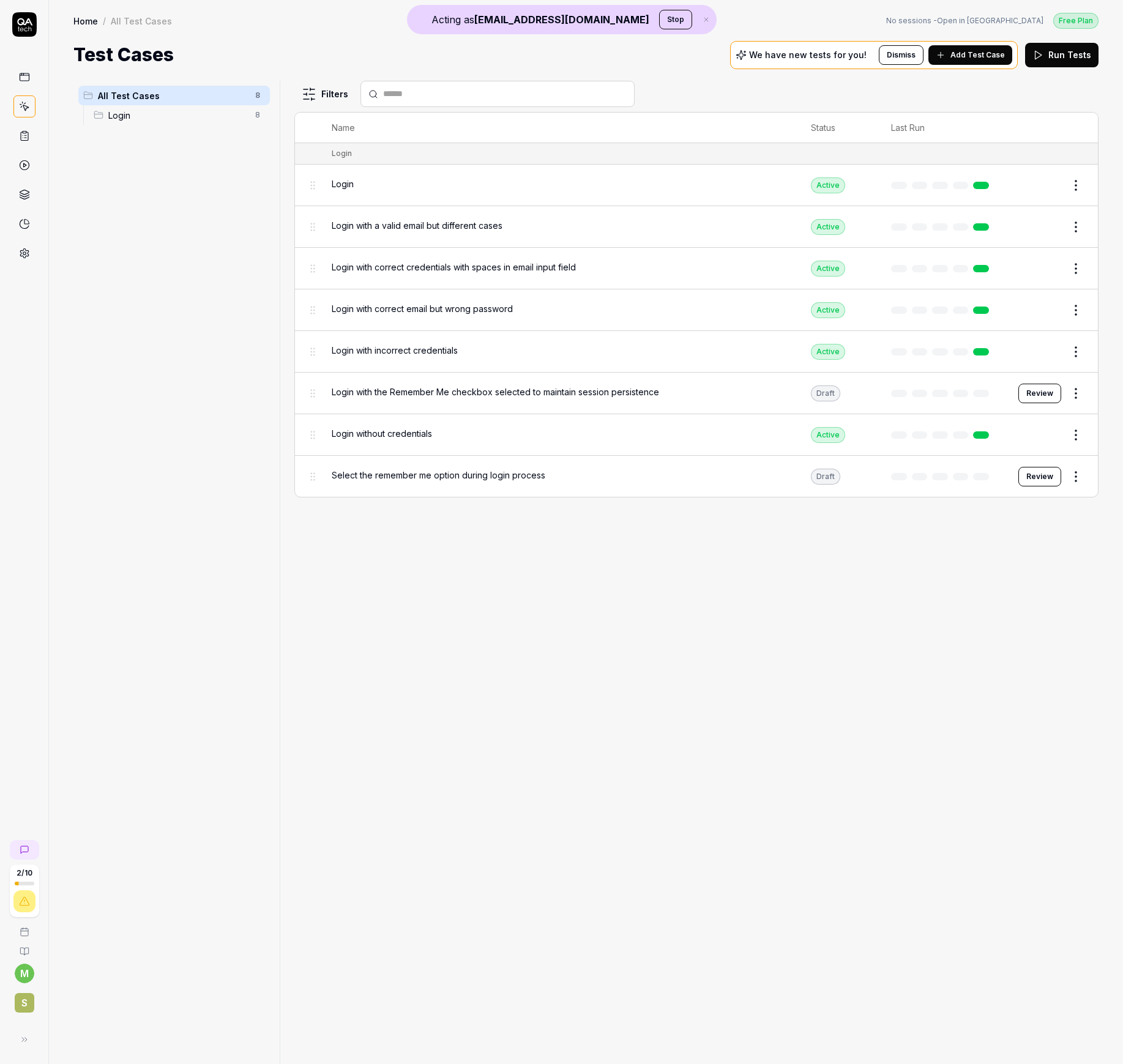
click at [979, 59] on span "Add Test Case" at bounding box center [977, 55] width 55 height 11
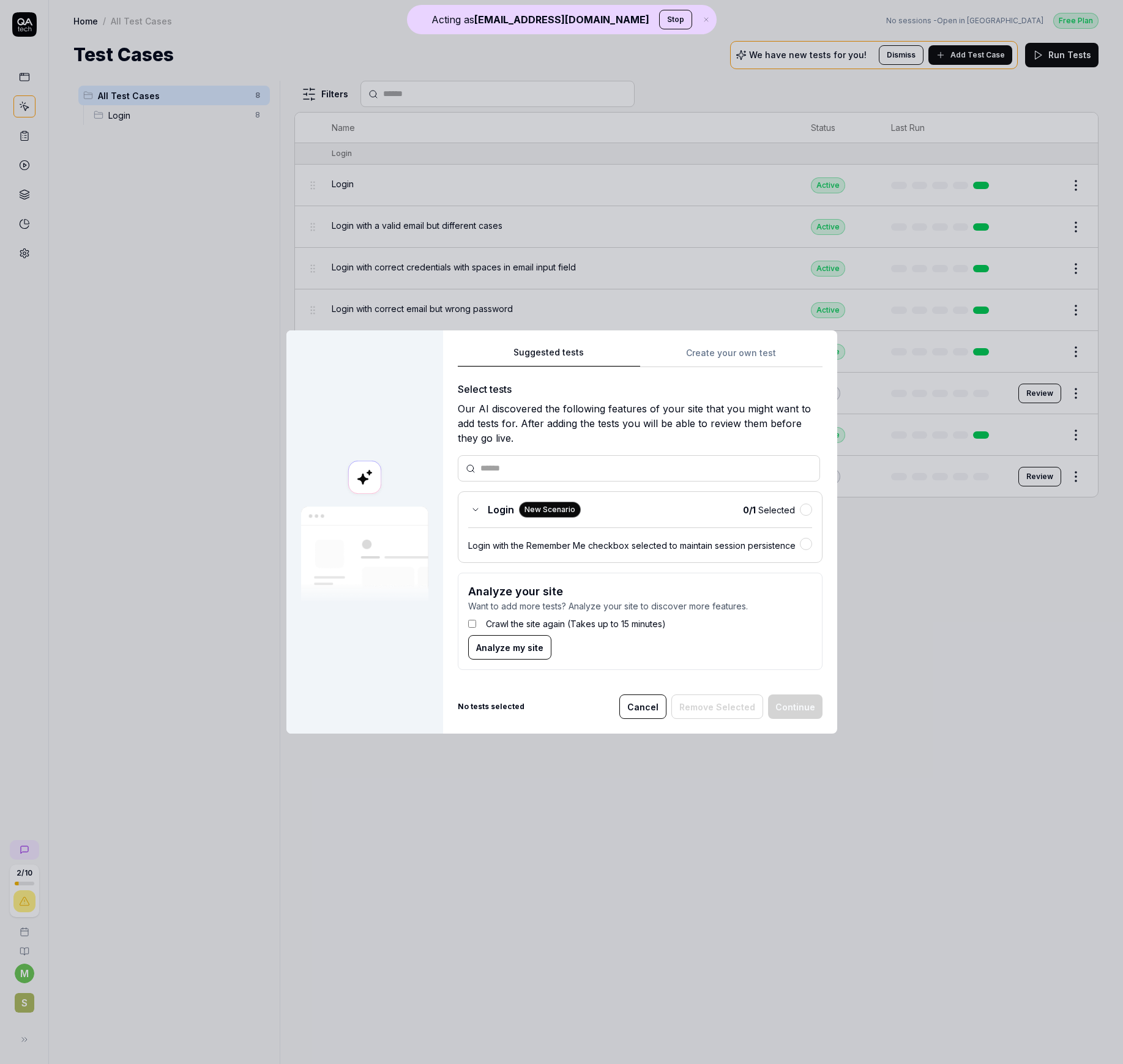
click at [529, 613] on span "Analyze my site" at bounding box center [510, 647] width 68 height 13
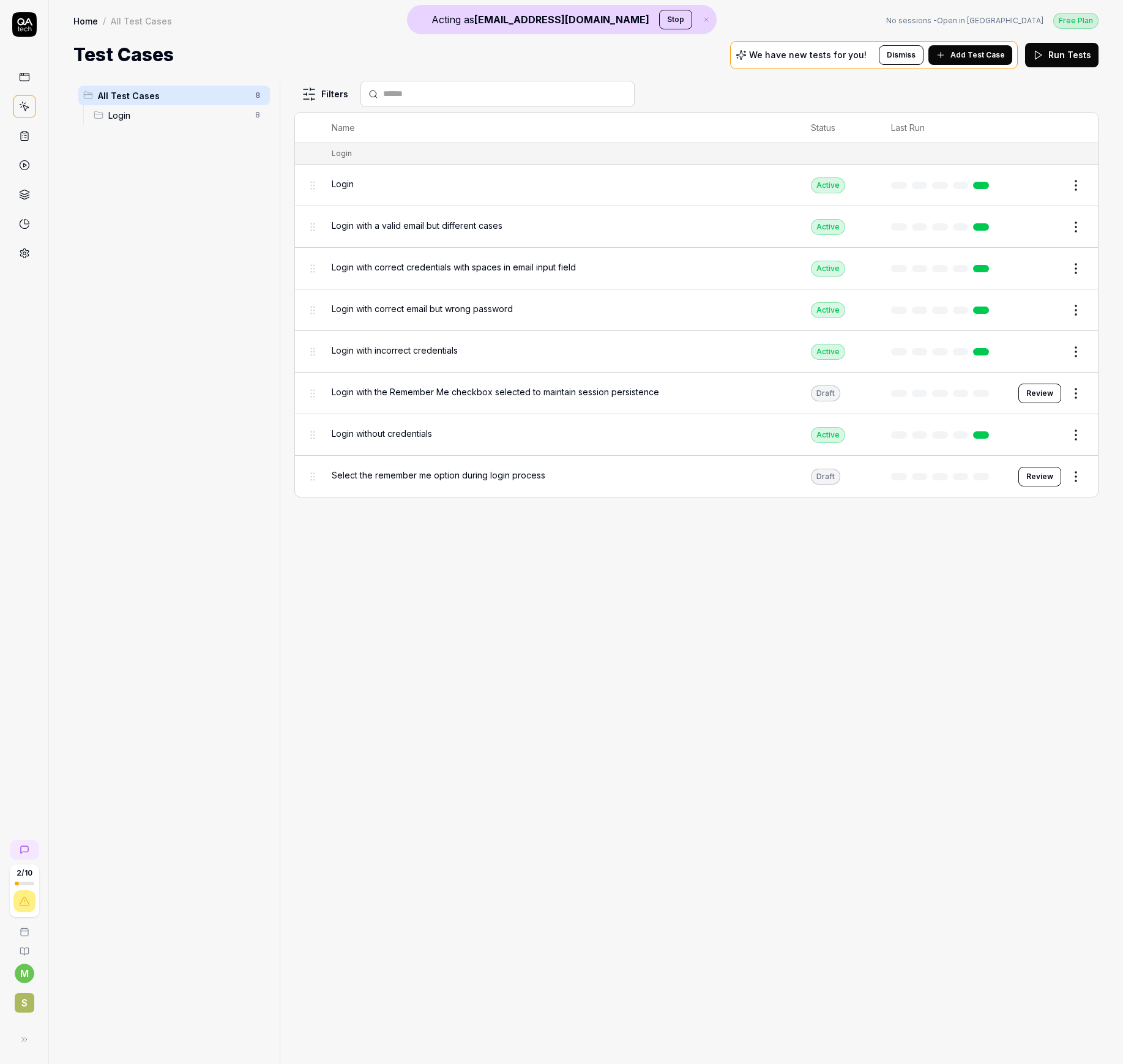
click at [1017, 16] on link "No sessions - Open in Hackoffice" at bounding box center [965, 21] width 157 height 11
click at [989, 51] on span "Add Test Case" at bounding box center [977, 55] width 55 height 11
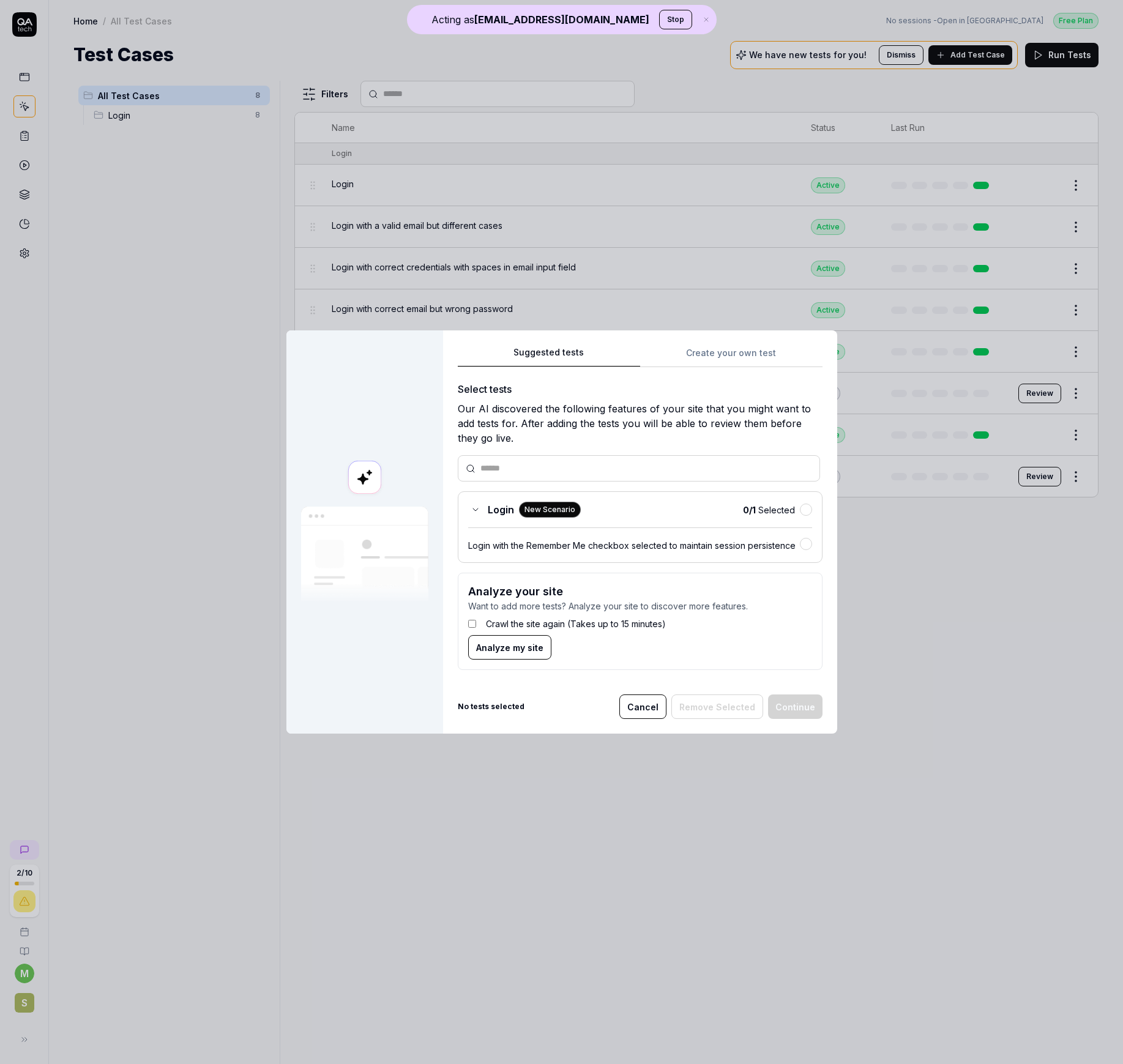
click at [543, 613] on div "Crawl the site again (Takes up to 15 minutes)" at bounding box center [640, 624] width 344 height 23
drag, startPoint x: 540, startPoint y: 624, endPoint x: 547, endPoint y: 624, distance: 7.0
click at [540, 613] on label "Crawl the site again (Takes up to 15 minutes)" at bounding box center [576, 624] width 180 height 13
drag, startPoint x: 494, startPoint y: 645, endPoint x: 521, endPoint y: 640, distance: 27.5
click at [494, 613] on span "Analyze my site" at bounding box center [510, 647] width 68 height 13
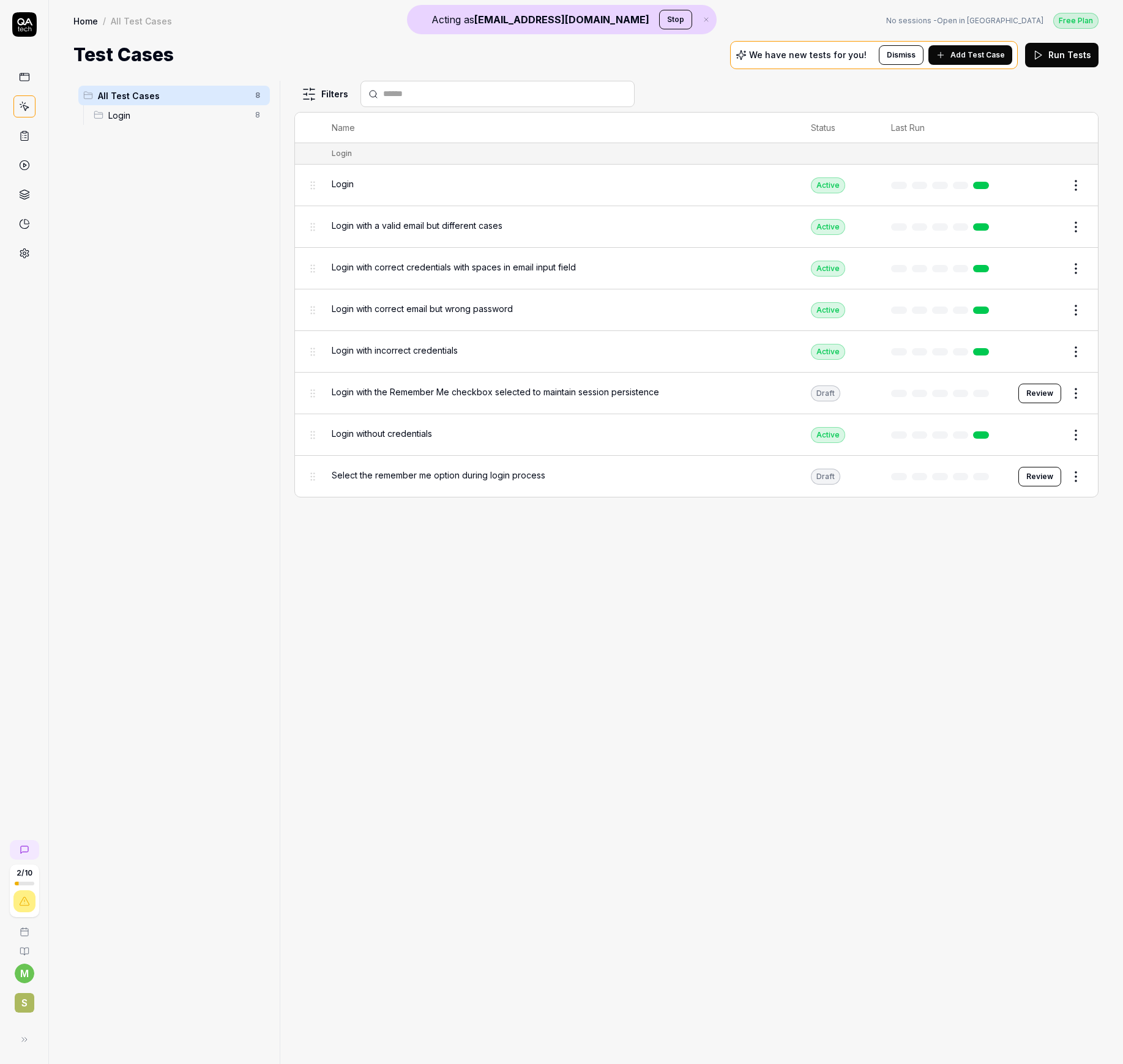
click at [755, 106] on div "Filters Name Status Last Run Login Login Active Edit Login with a valid email b…" at bounding box center [696, 572] width 804 height 983
click at [1031, 388] on button "Review" at bounding box center [1039, 393] width 43 height 19
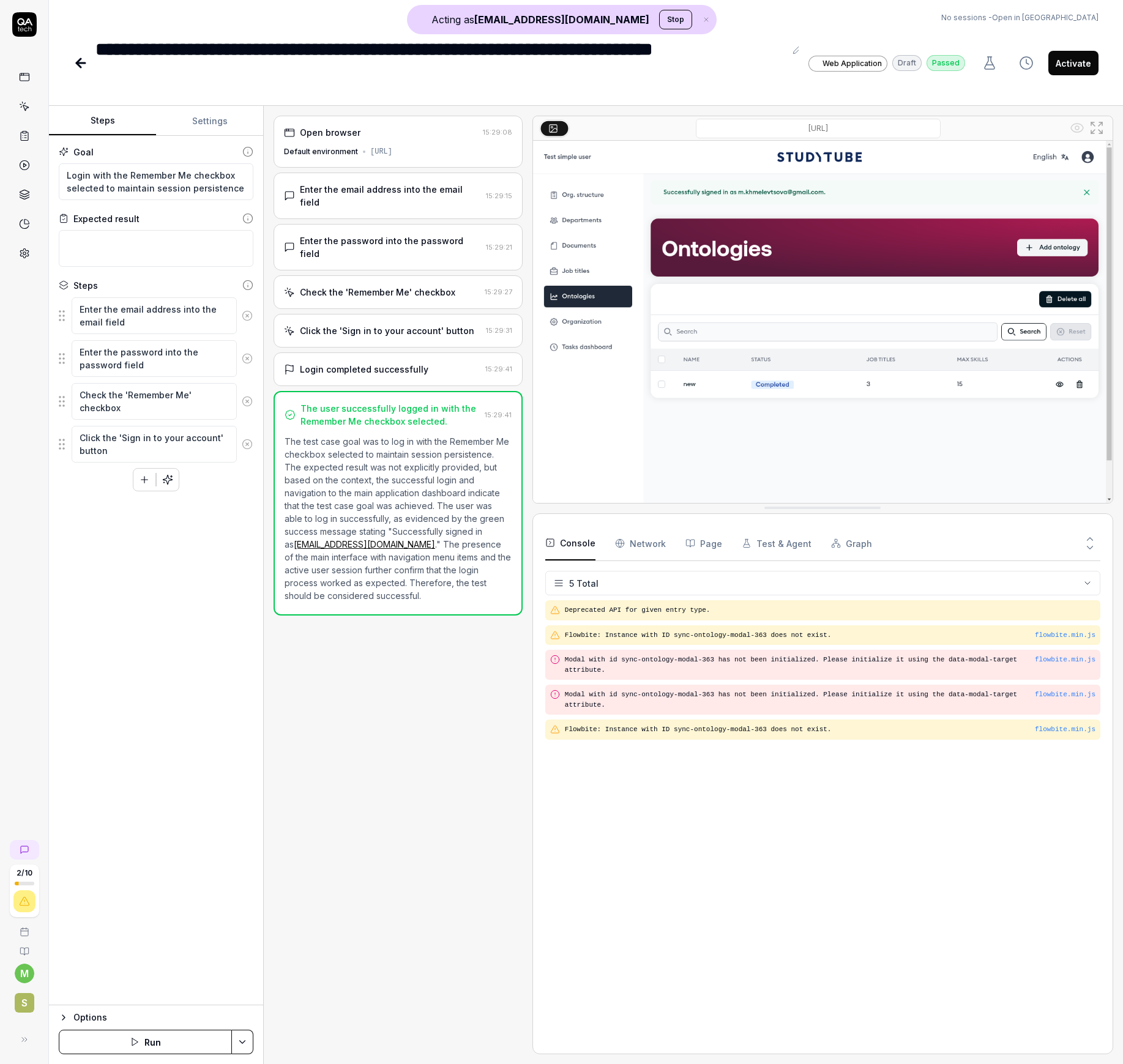
click at [387, 224] on div "Enter the password into the password field 15:29:21" at bounding box center [398, 247] width 249 height 46
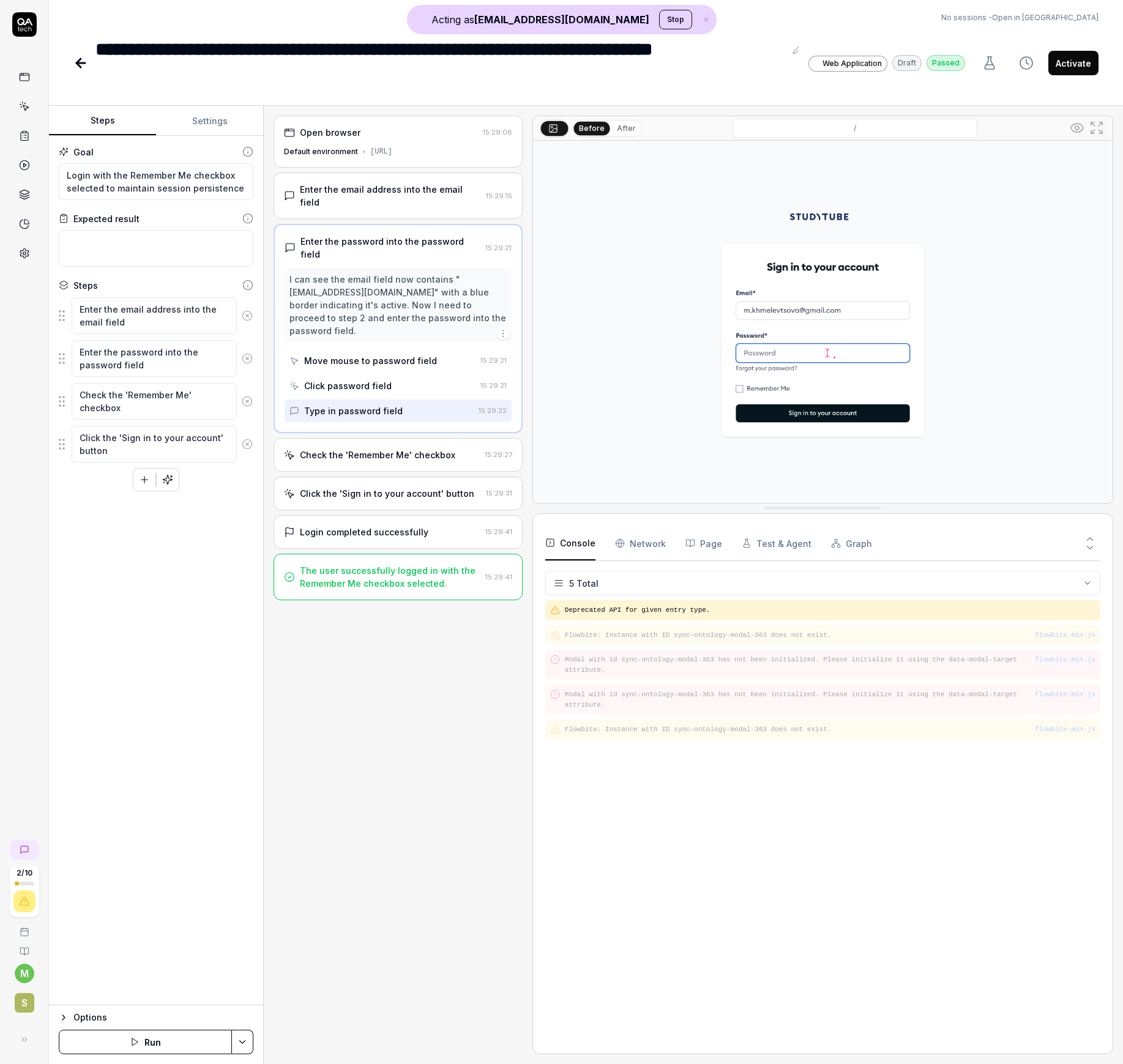
click at [391, 207] on div "Enter the email address into the email field 15:29:15" at bounding box center [398, 195] width 249 height 46
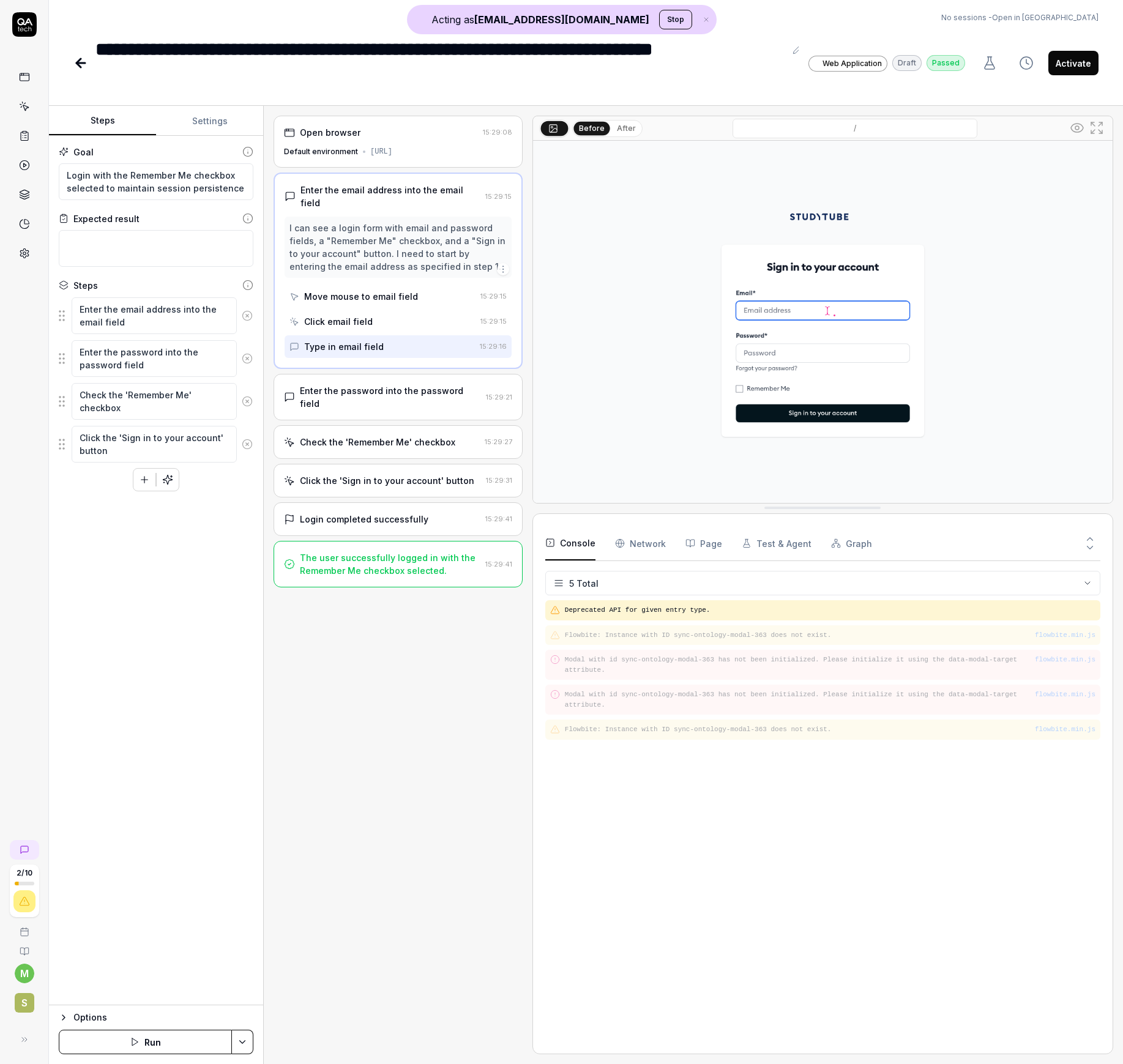
click at [377, 256] on div "I can see a login form with email and password fields, a "Remember Me" checkbox…" at bounding box center [398, 247] width 217 height 51
click at [380, 435] on div "Check the 'Remember Me' checkbox" at bounding box center [377, 442] width 155 height 13
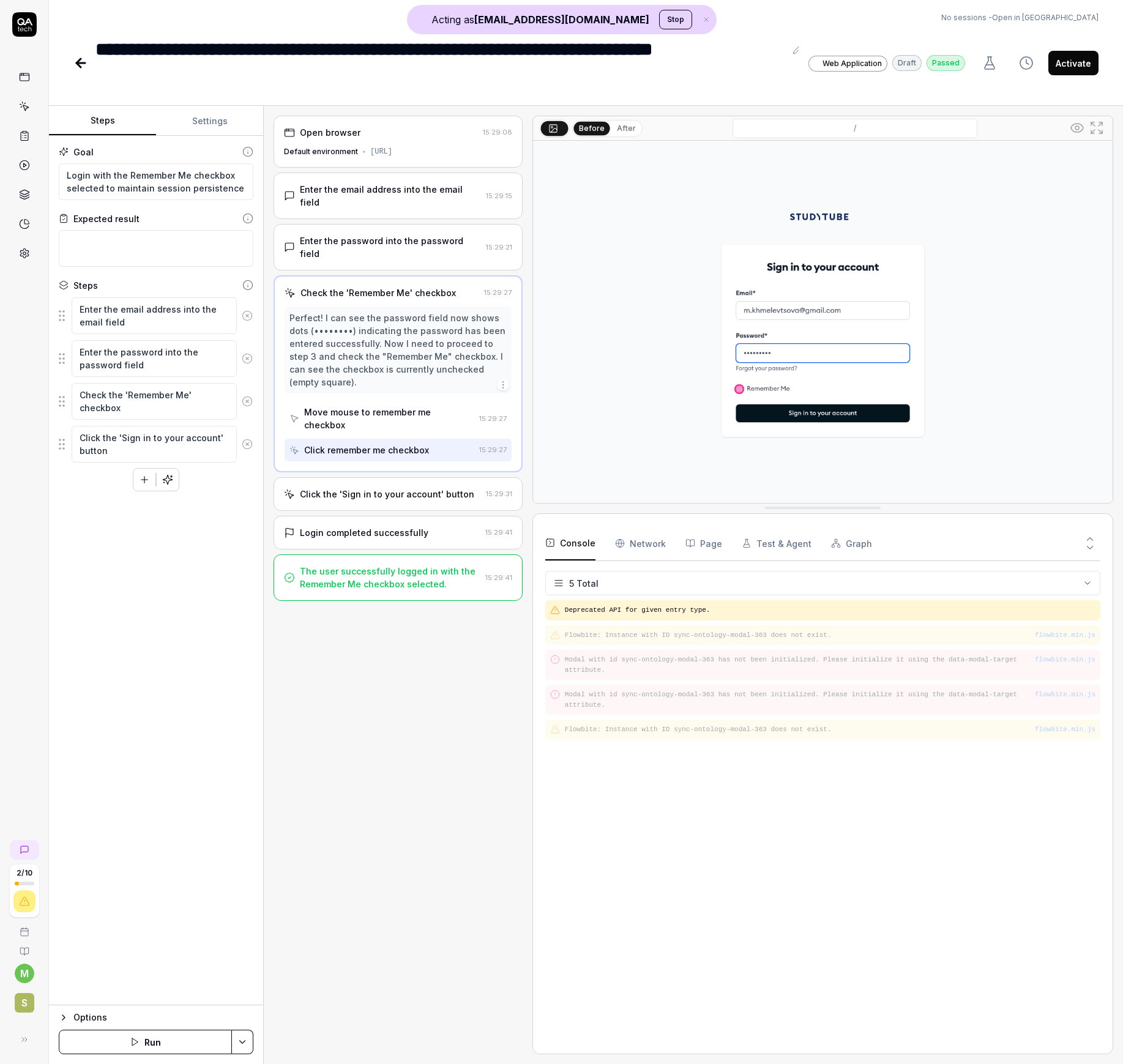
click at [402, 477] on div "Click the 'Sign in to your account' button 15:29:31" at bounding box center [398, 494] width 249 height 34
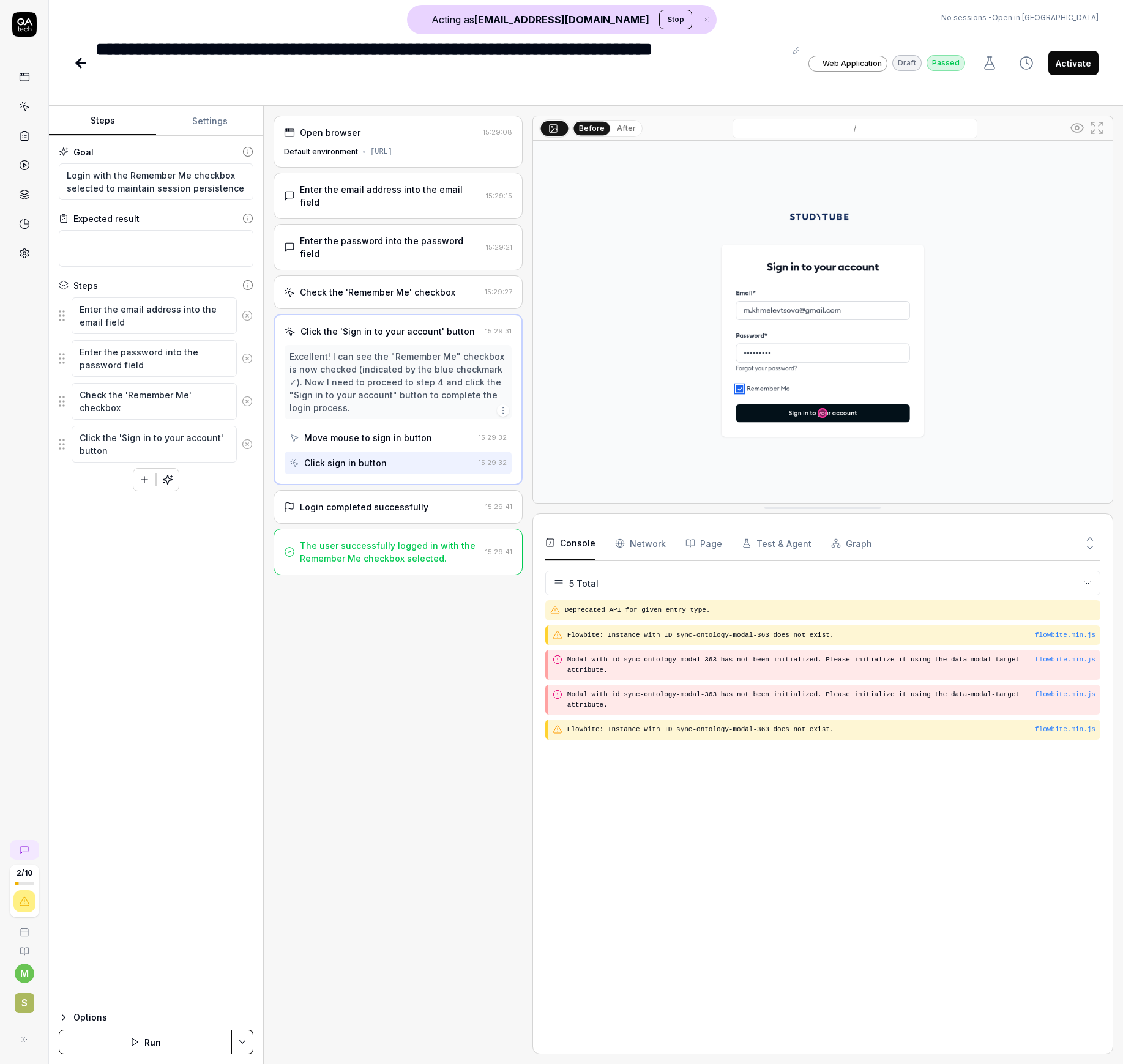
click at [391, 500] on div "Login completed successfully" at bounding box center [364, 506] width 128 height 13
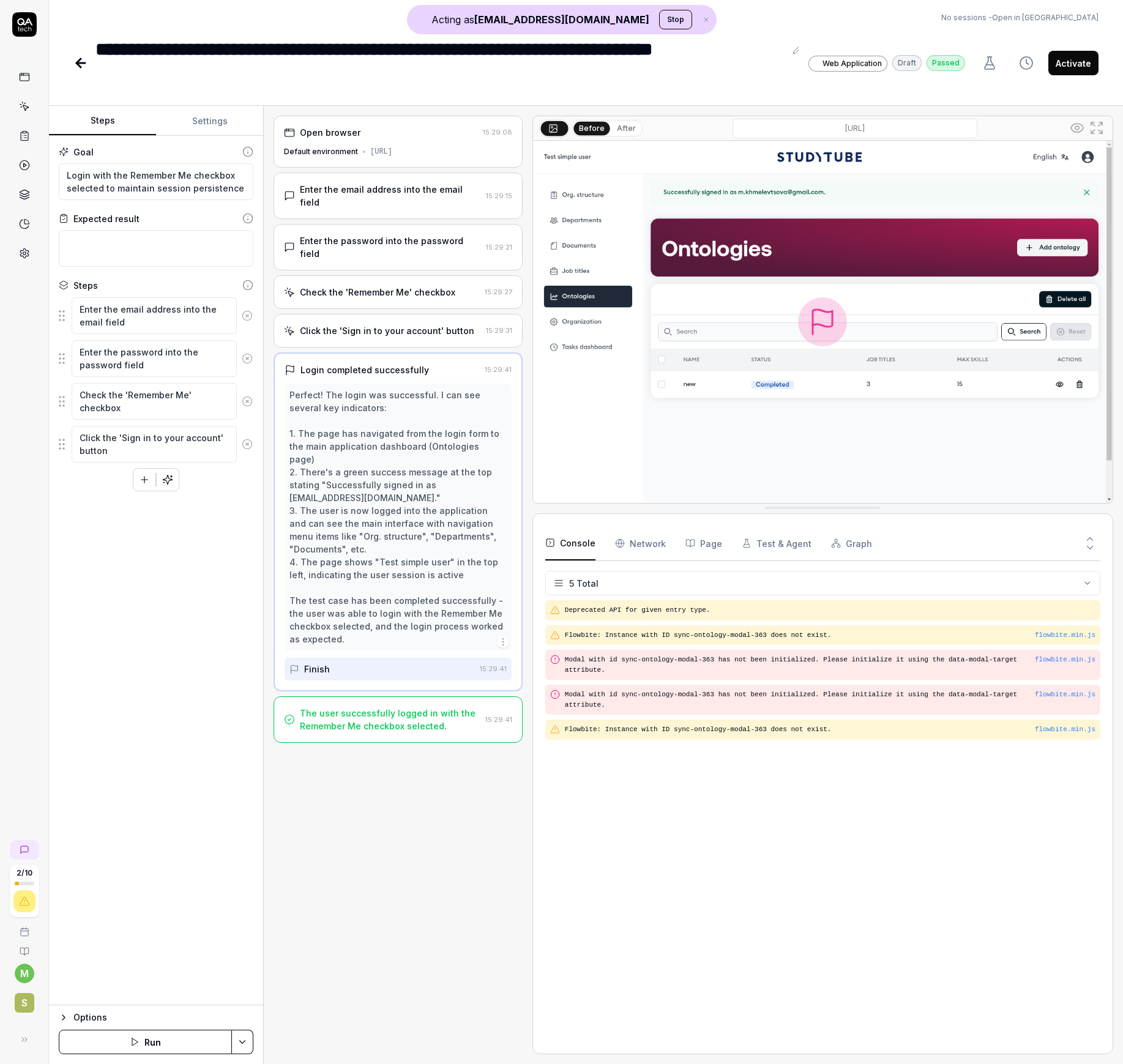
type textarea "*"
click at [661, 23] on button "Stop" at bounding box center [676, 19] width 33 height 19
